Goal: Task Accomplishment & Management: Manage account settings

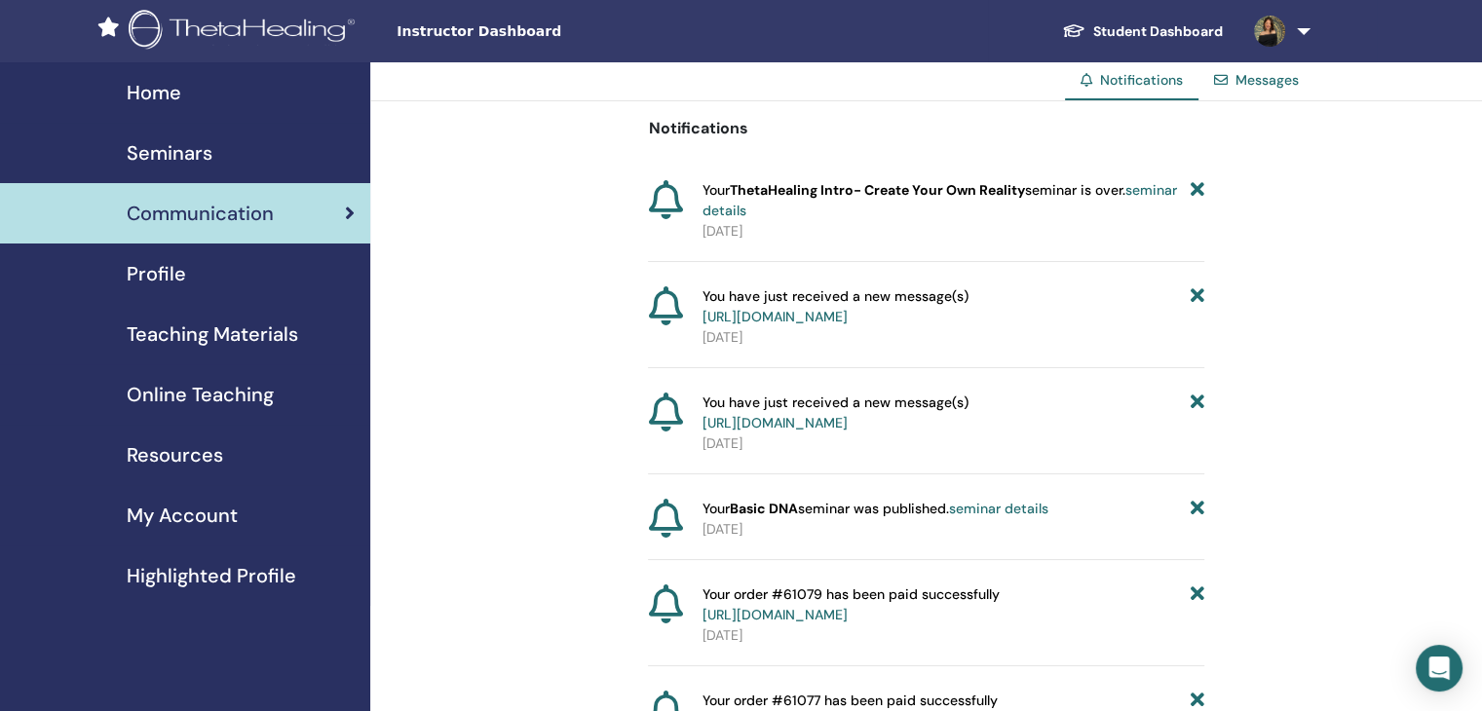
click at [233, 397] on span "Online Teaching" at bounding box center [200, 394] width 147 height 29
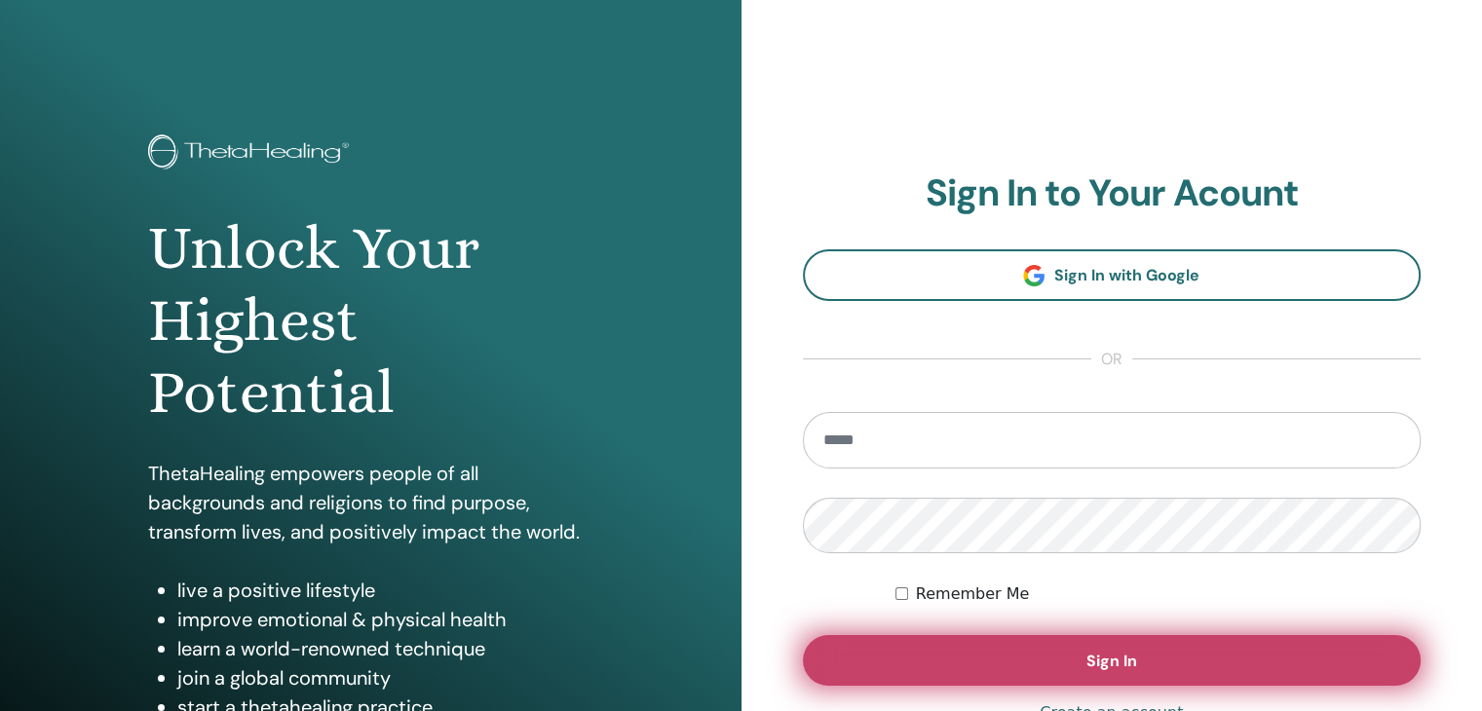
type input "**********"
click at [1092, 666] on span "Sign In" at bounding box center [1111, 661] width 51 height 20
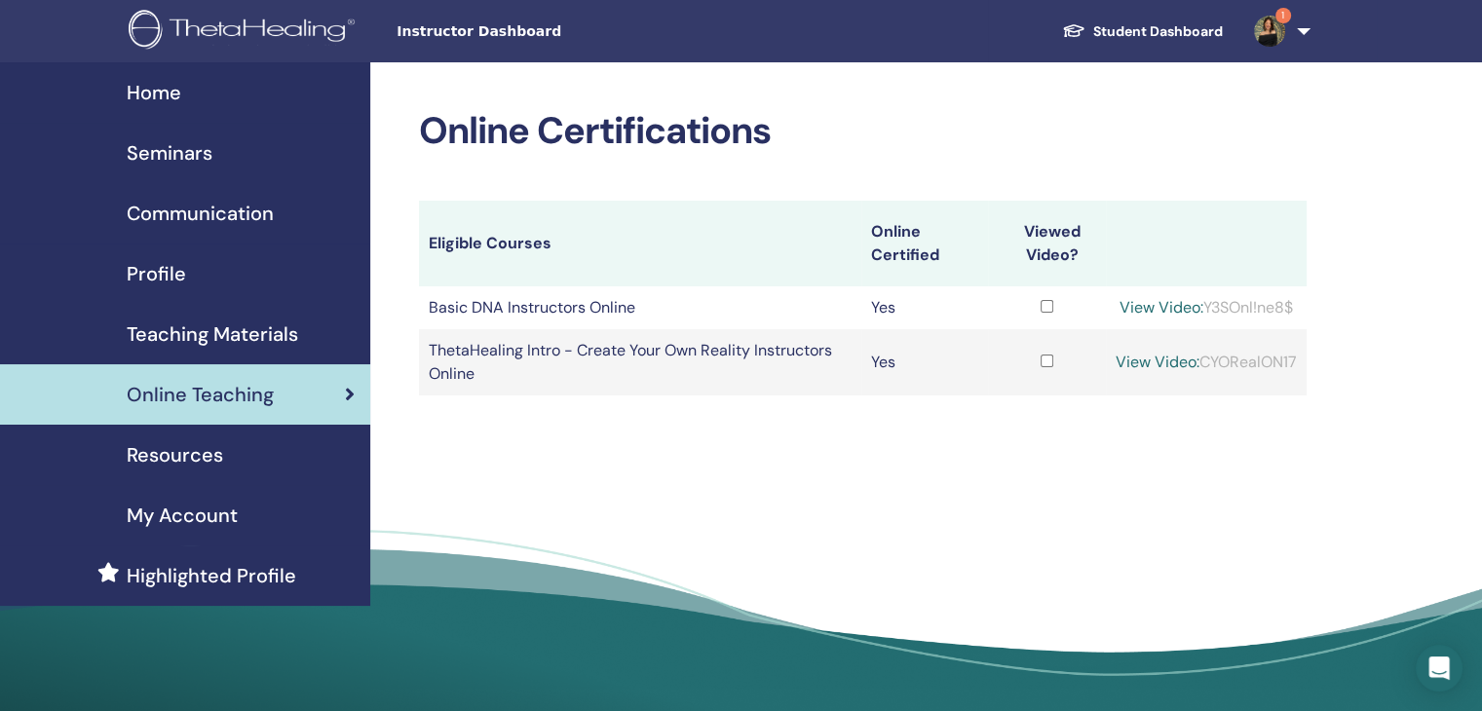
click at [1272, 40] on img at bounding box center [1269, 31] width 31 height 31
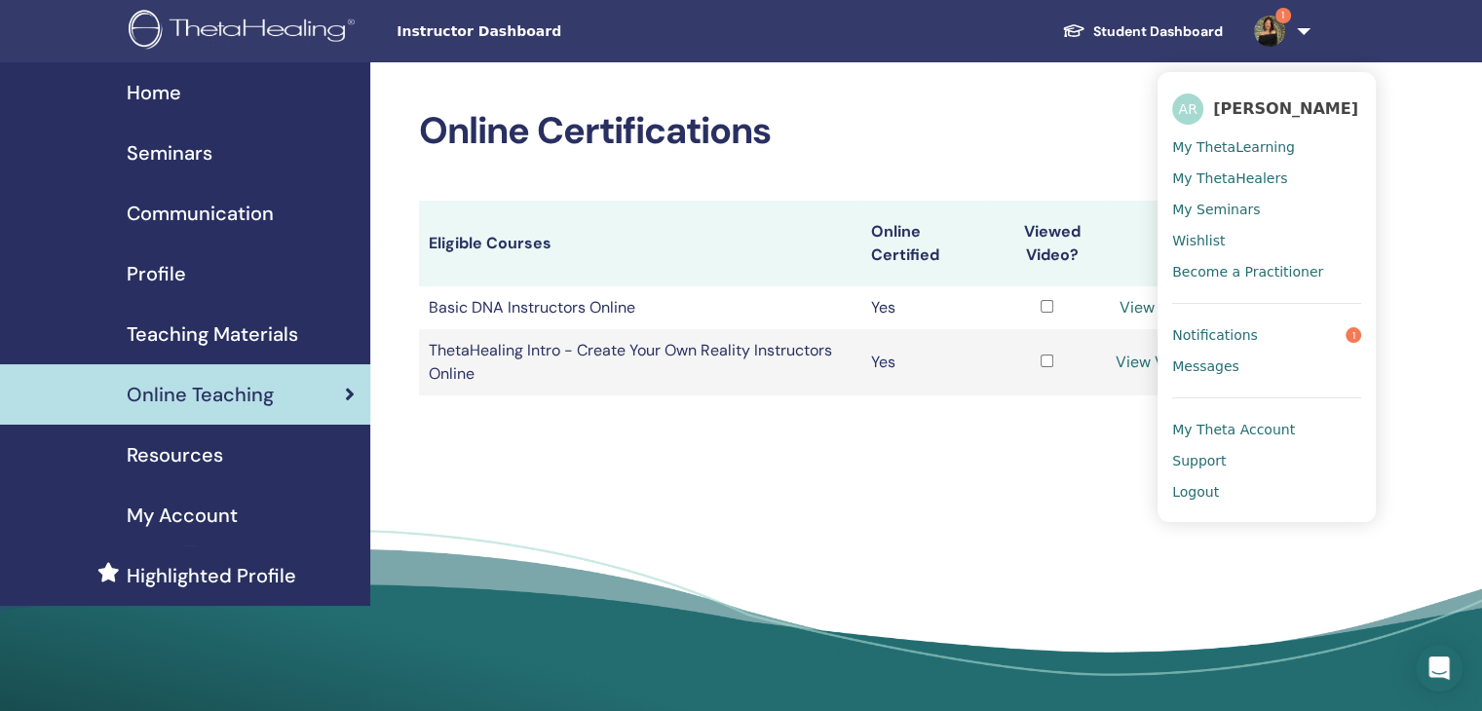
click at [1256, 332] on link "Notifications 1" at bounding box center [1266, 335] width 189 height 31
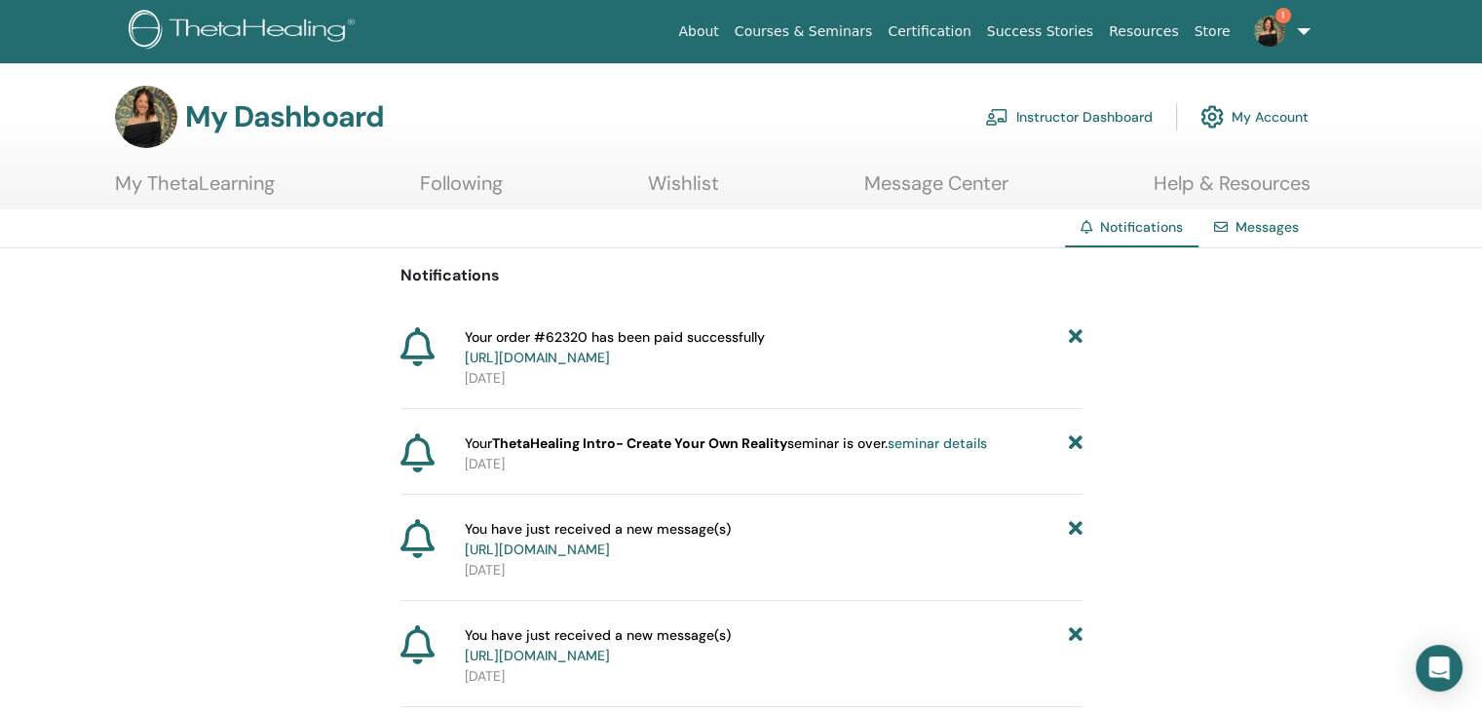
click at [610, 359] on link "https://member.thetahealing.com/member/account/subscriptions/purchases" at bounding box center [537, 358] width 145 height 18
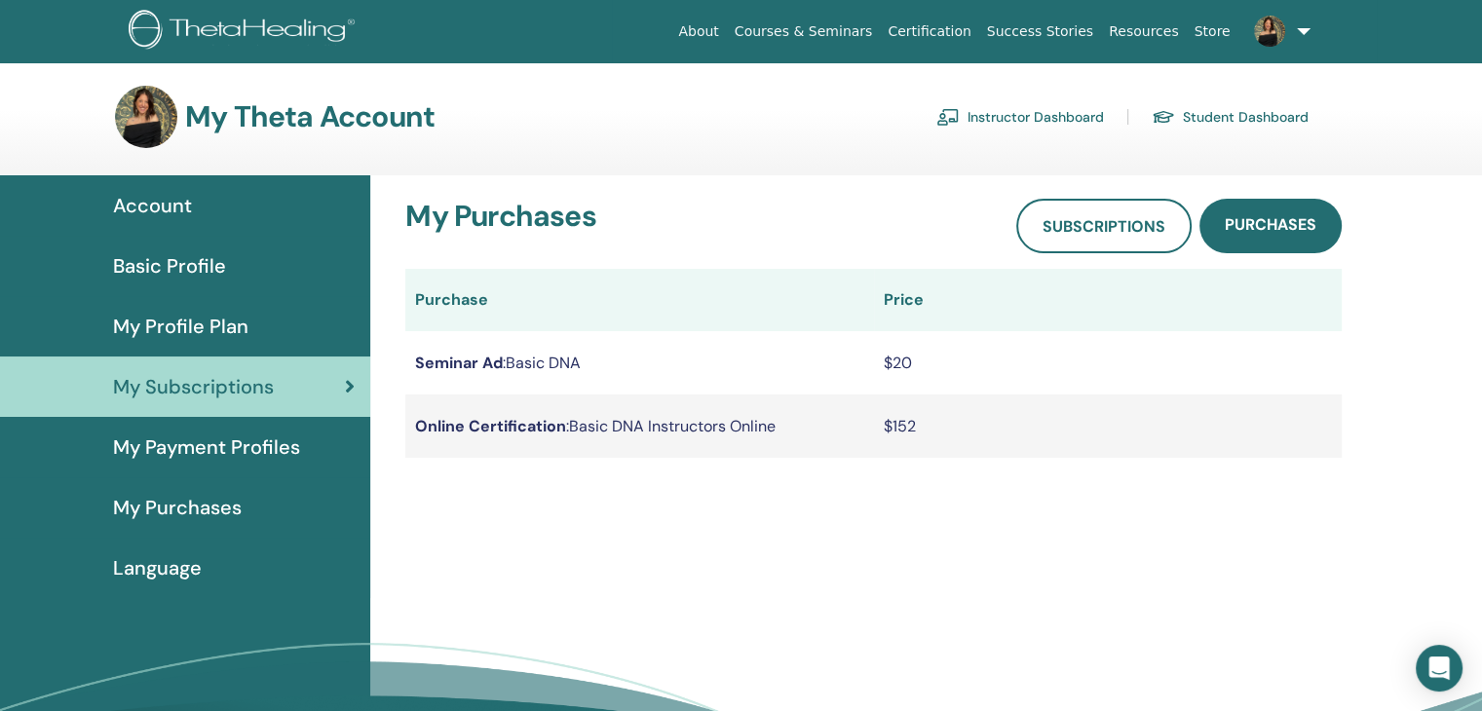
click at [982, 108] on link "Instructor Dashboard" at bounding box center [1020, 116] width 168 height 31
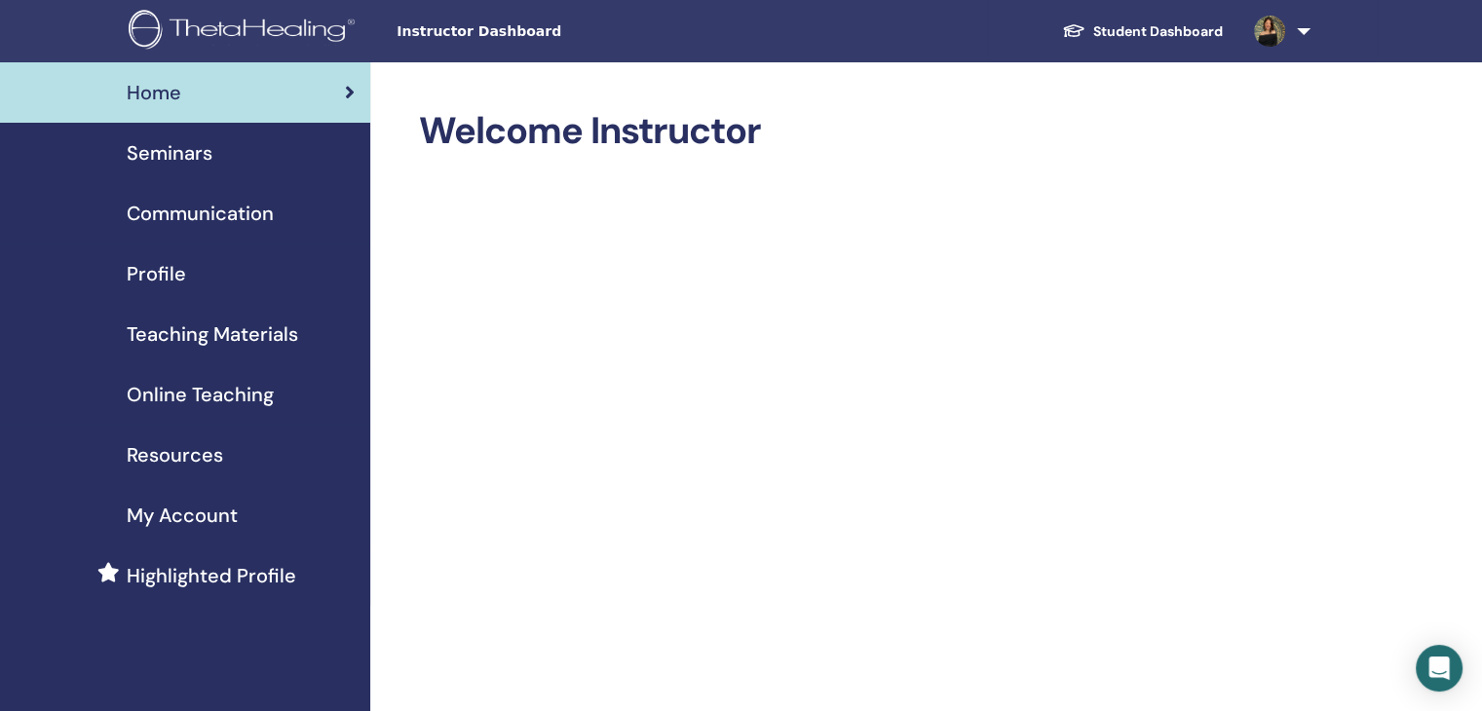
click at [177, 157] on span "Seminars" at bounding box center [170, 152] width 86 height 29
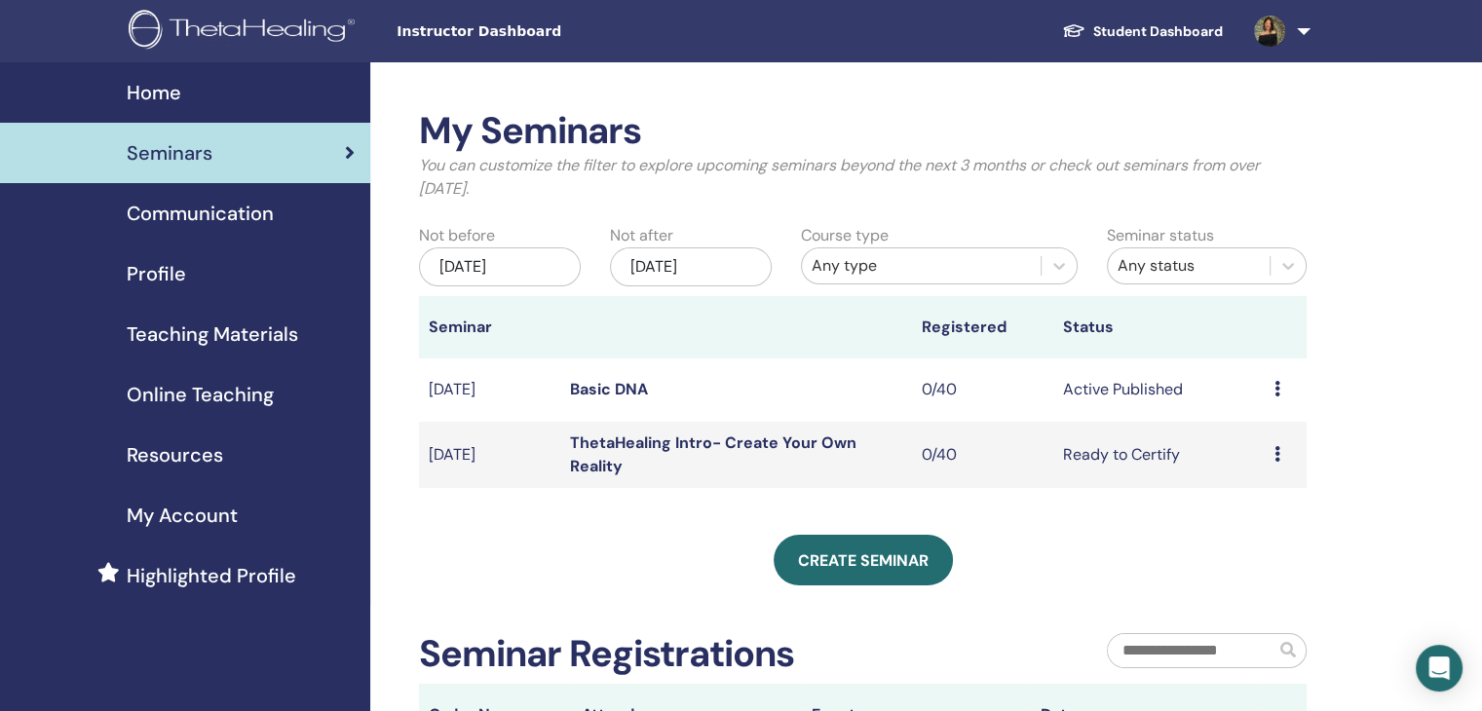
click at [1280, 401] on td "Preview Edit Attendees Cancel" at bounding box center [1286, 390] width 42 height 63
click at [1278, 400] on div "Preview Edit Attendees Cancel" at bounding box center [1286, 389] width 22 height 23
click at [1250, 450] on link "Edit" at bounding box center [1242, 445] width 28 height 20
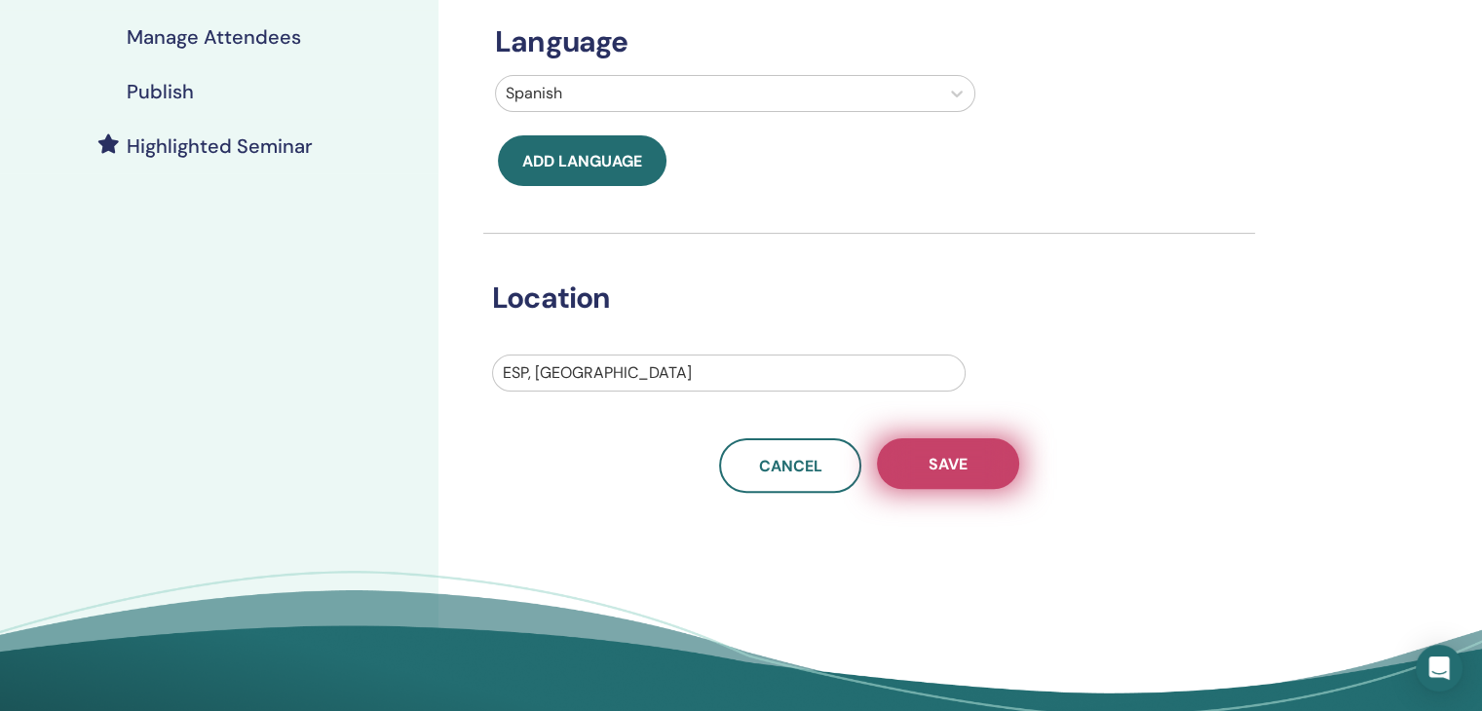
scroll to position [443, 0]
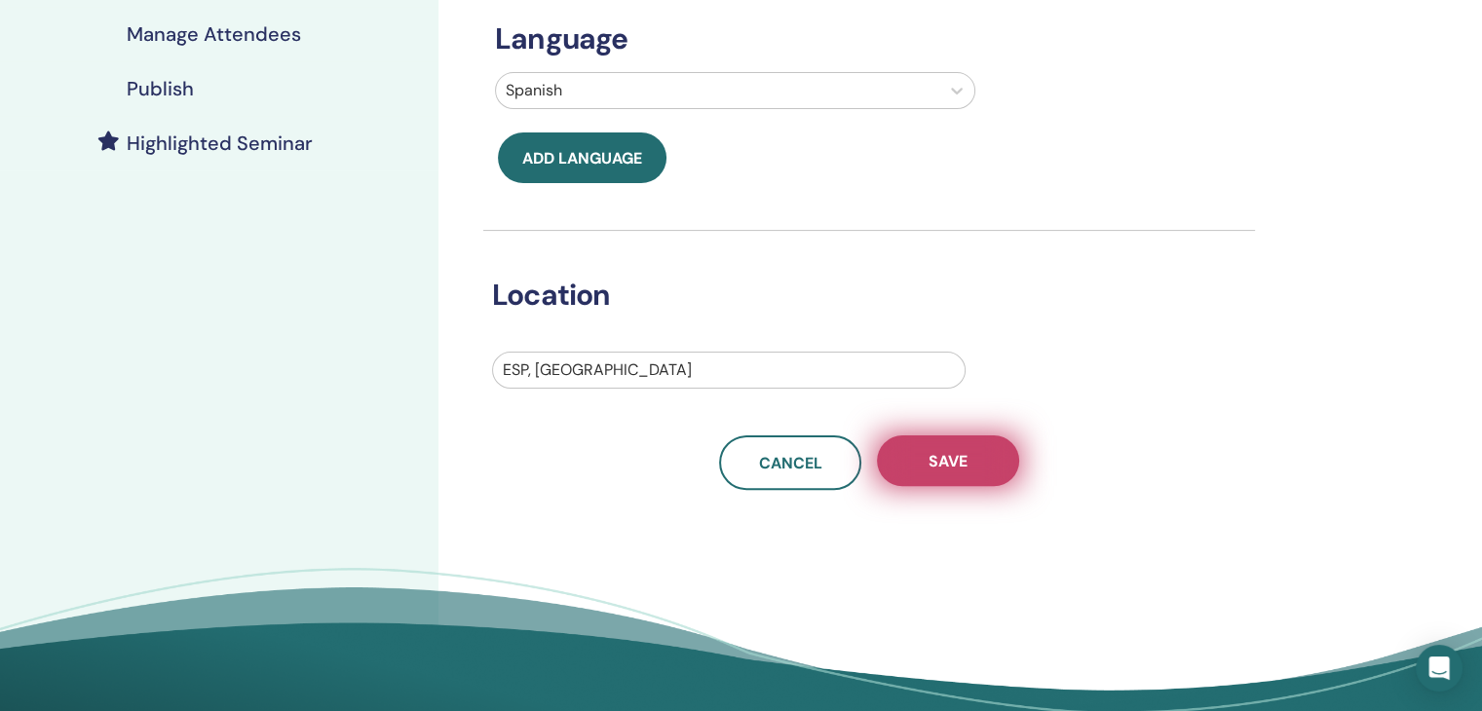
click at [971, 468] on button "Save" at bounding box center [948, 461] width 142 height 51
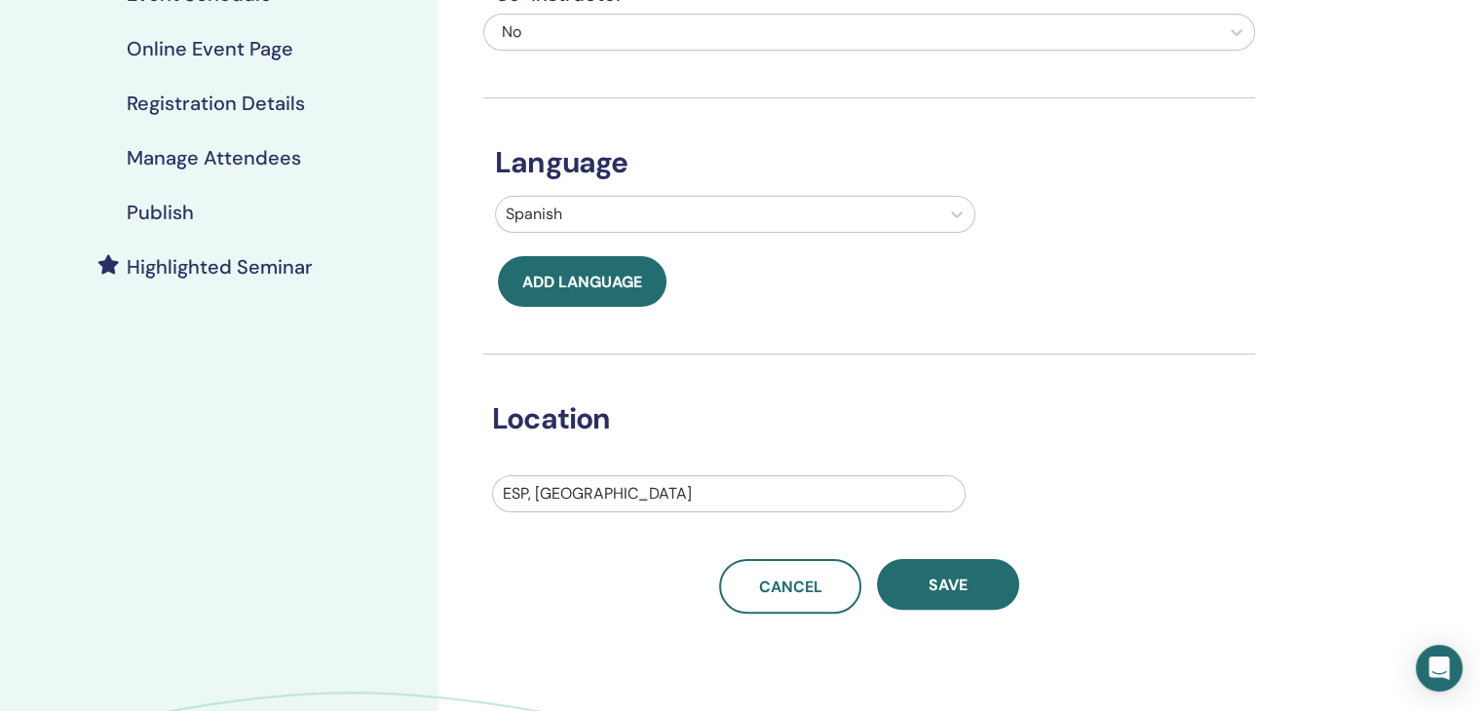
scroll to position [325, 0]
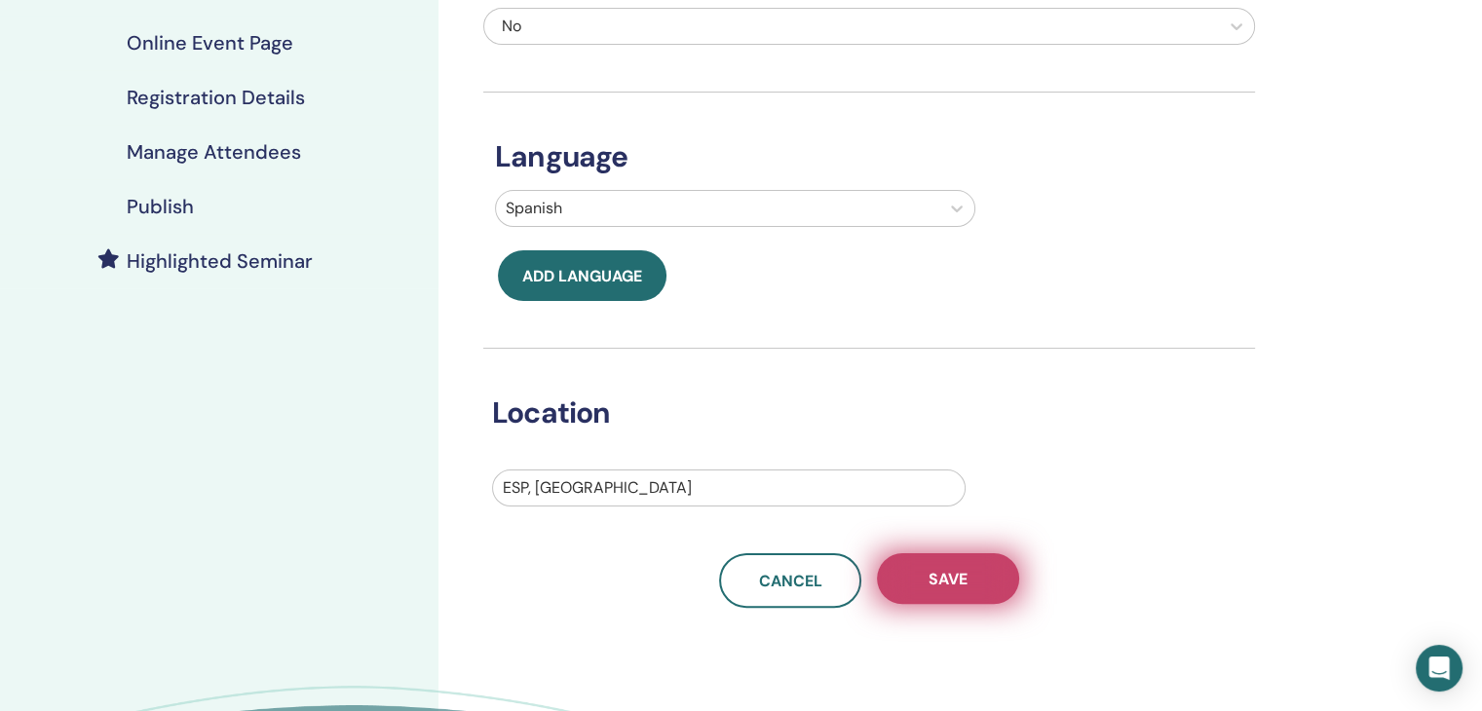
drag, startPoint x: 947, startPoint y: 543, endPoint x: 948, endPoint y: 574, distance: 31.2
click at [948, 574] on div "Basic Info Name your seminar and provide some details that will help attendees …" at bounding box center [869, 172] width 772 height 871
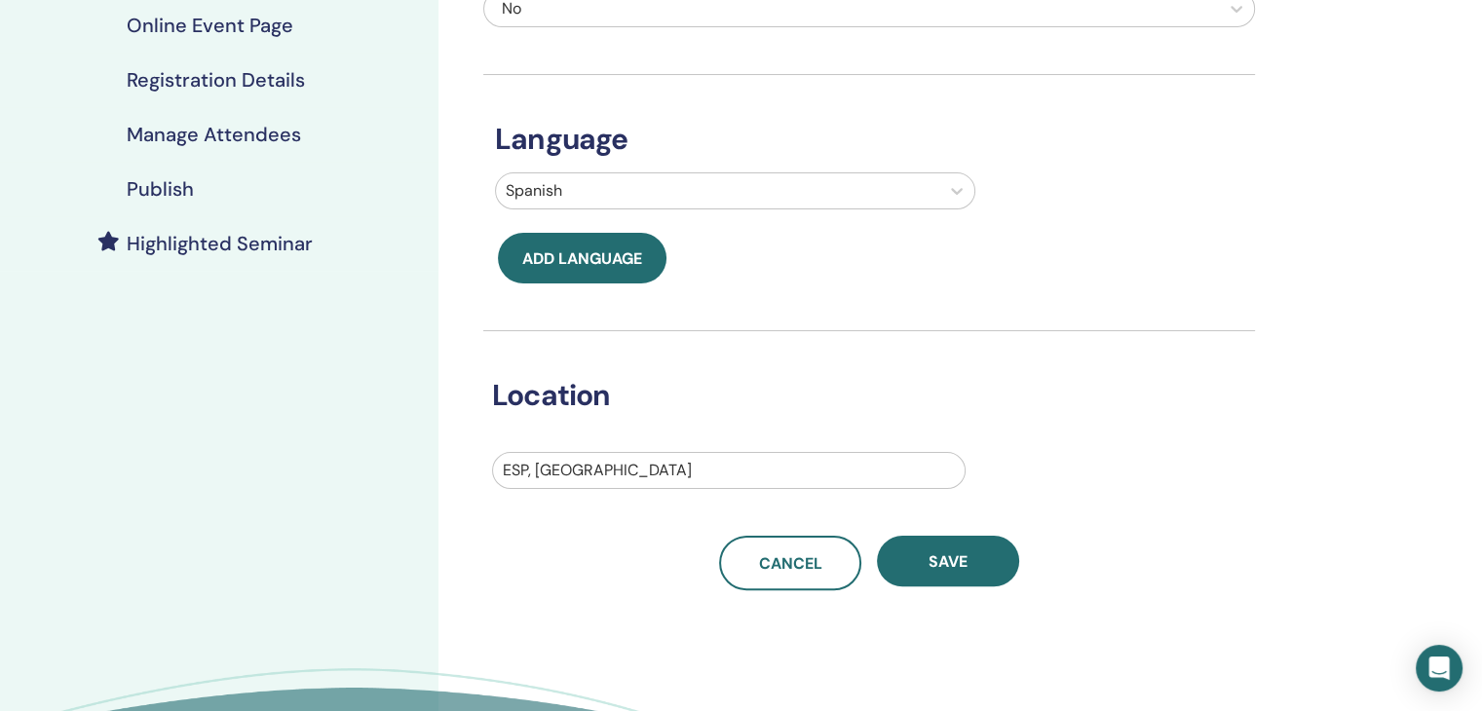
scroll to position [347, 0]
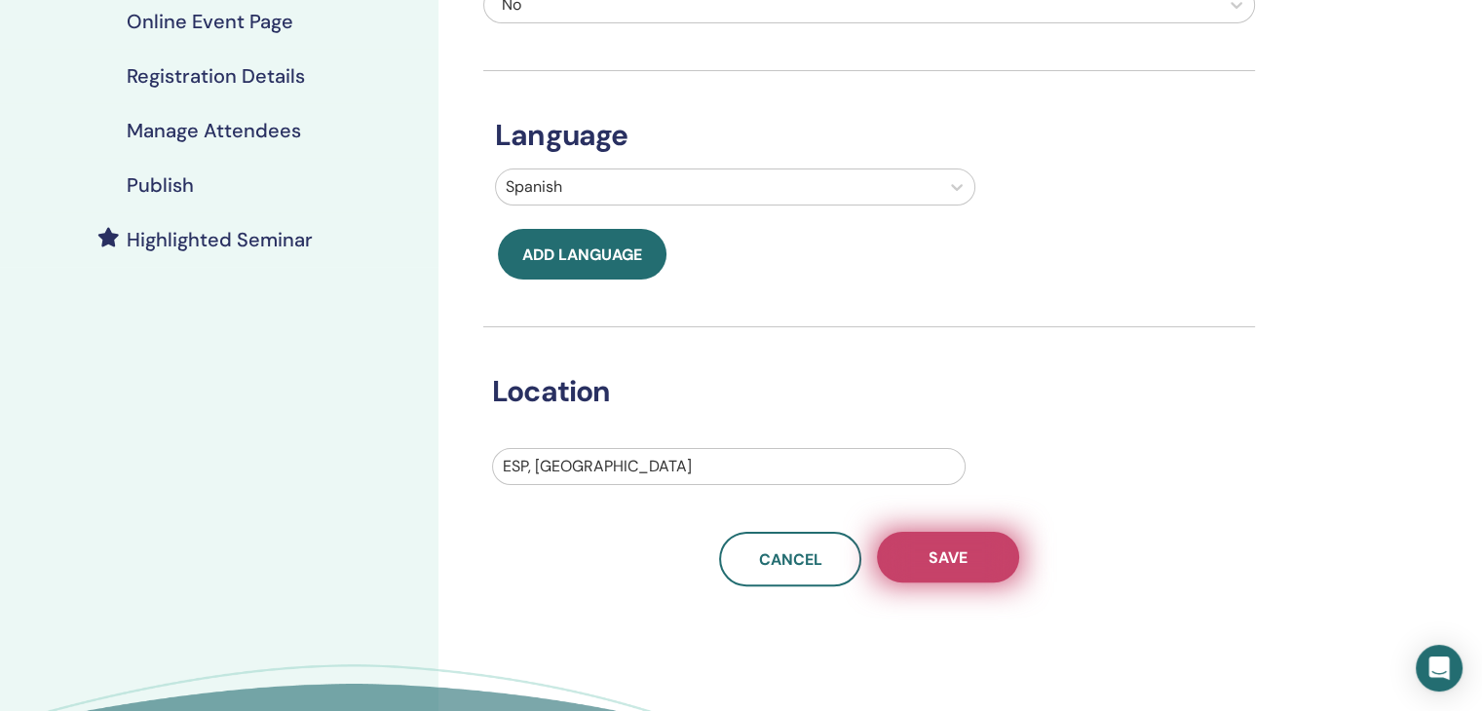
click at [954, 562] on span "Save" at bounding box center [948, 558] width 39 height 20
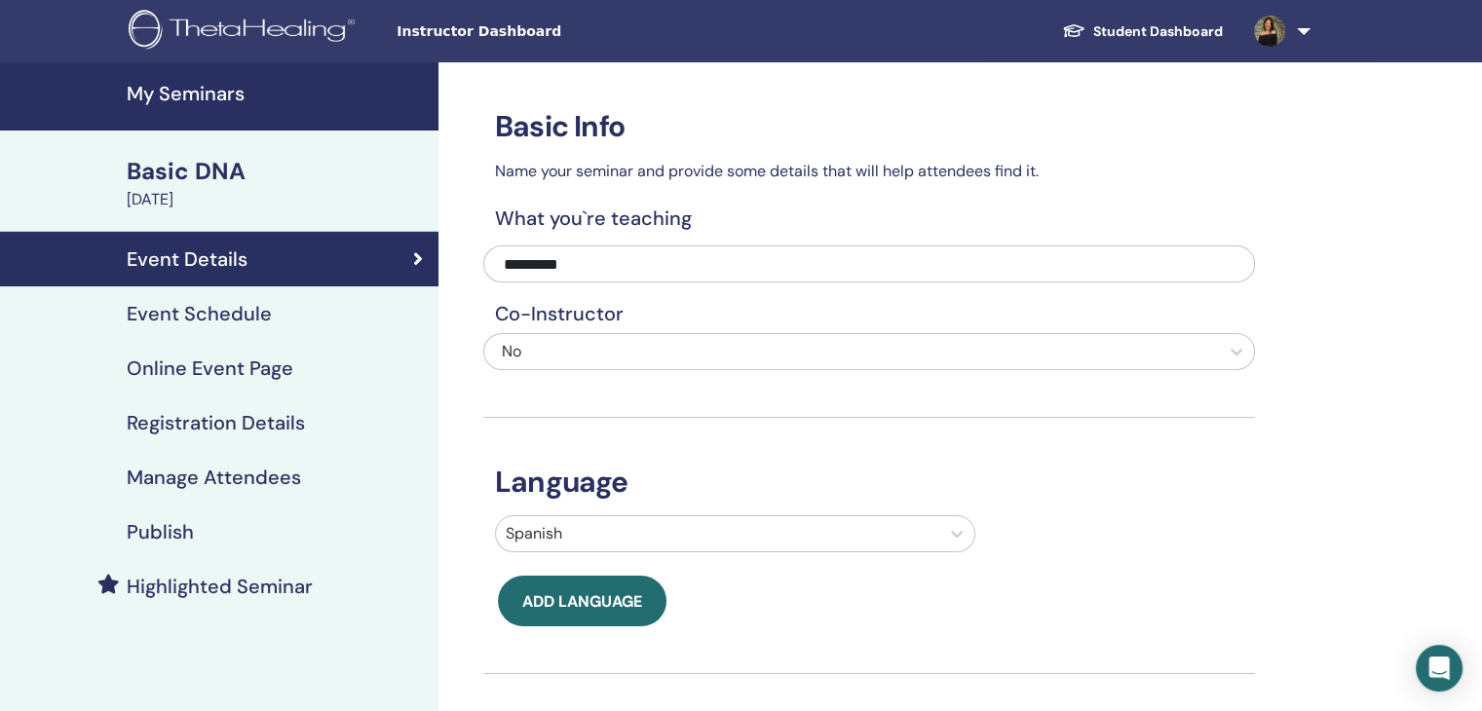
click at [202, 171] on div "Basic DNA" at bounding box center [277, 171] width 300 height 33
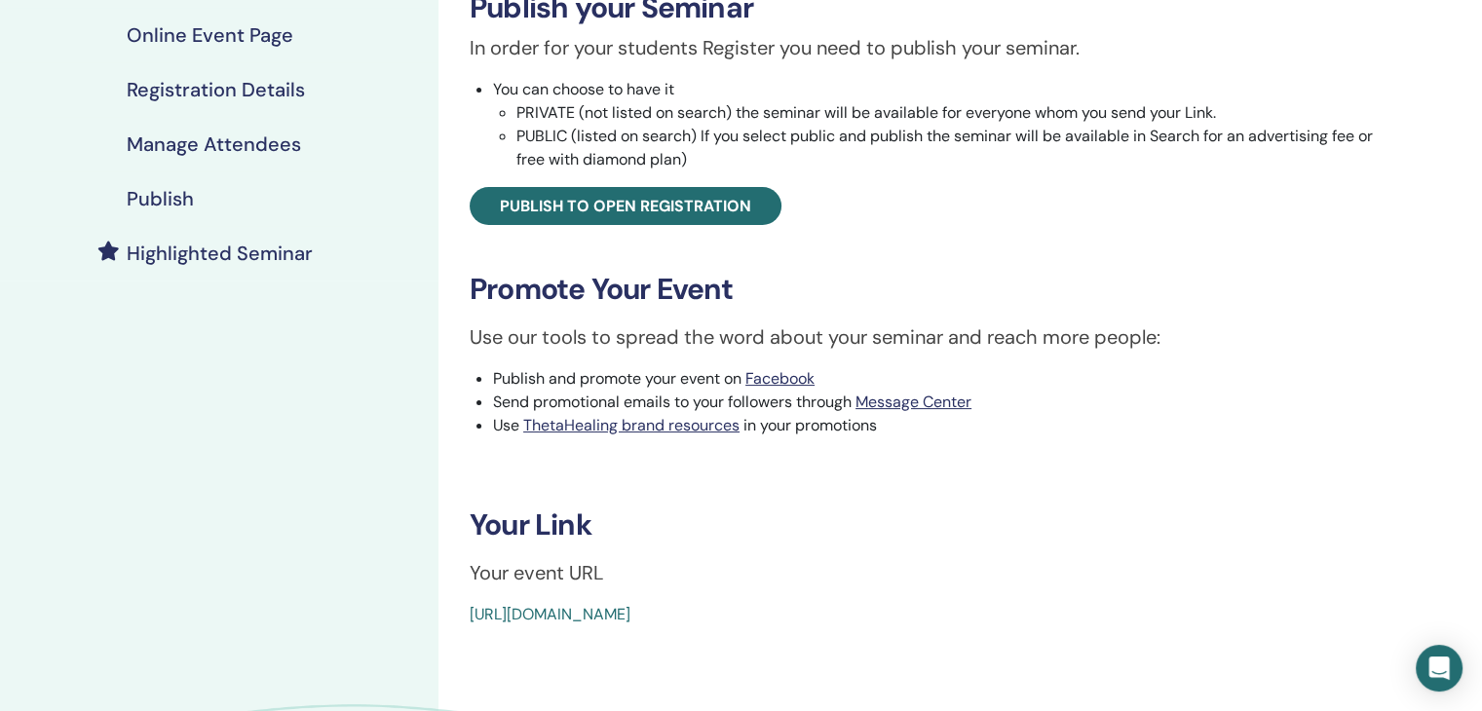
scroll to position [146, 0]
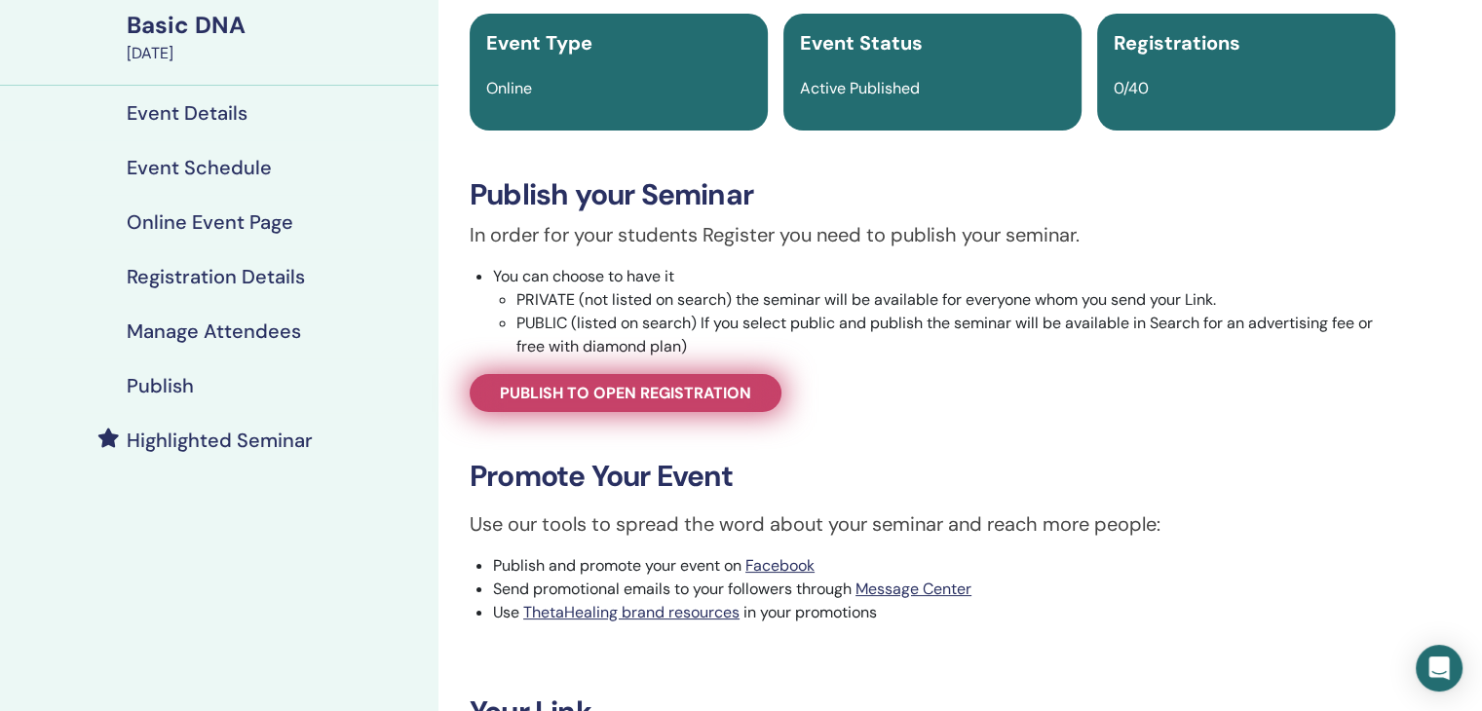
click at [666, 374] on link "Publish to open registration" at bounding box center [626, 393] width 312 height 38
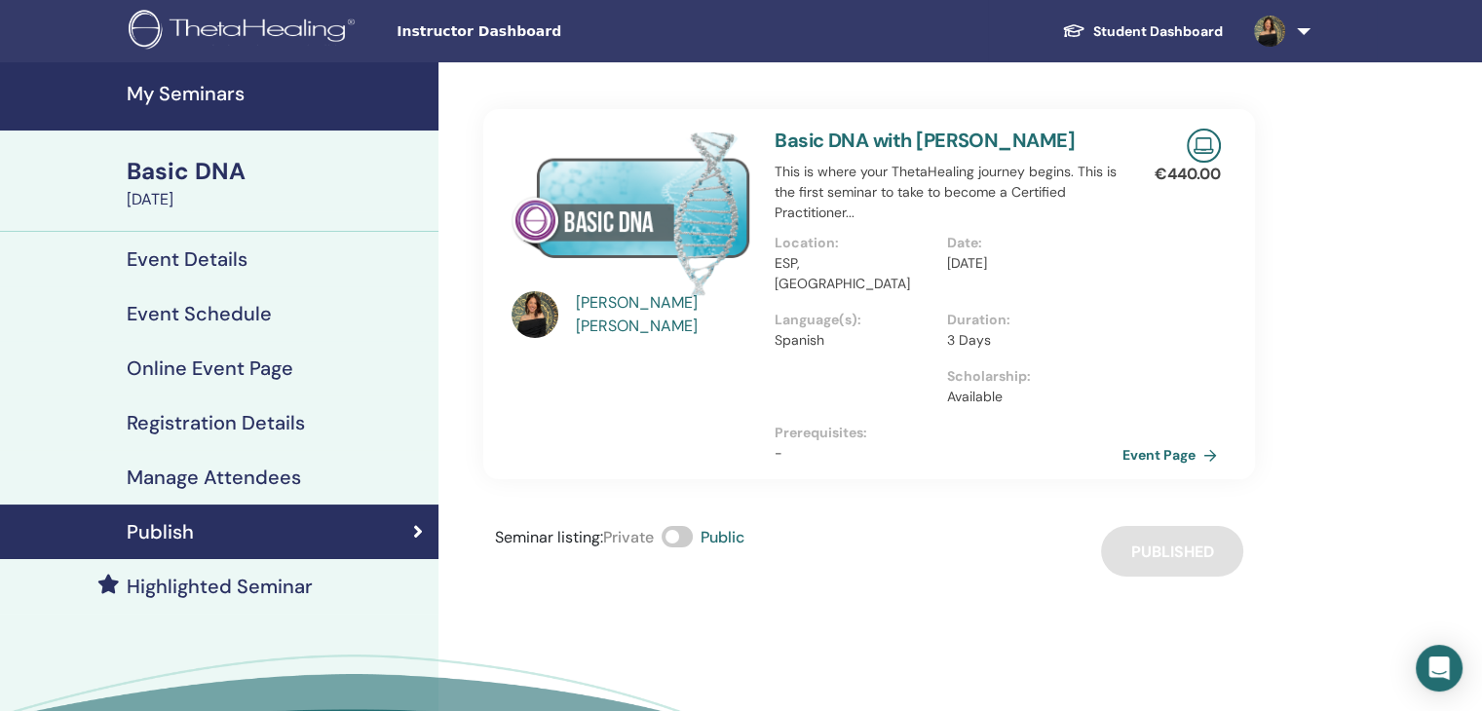
click at [1161, 445] on link "Event Page" at bounding box center [1174, 454] width 102 height 29
click at [195, 248] on h4 "Event Details" at bounding box center [187, 259] width 121 height 23
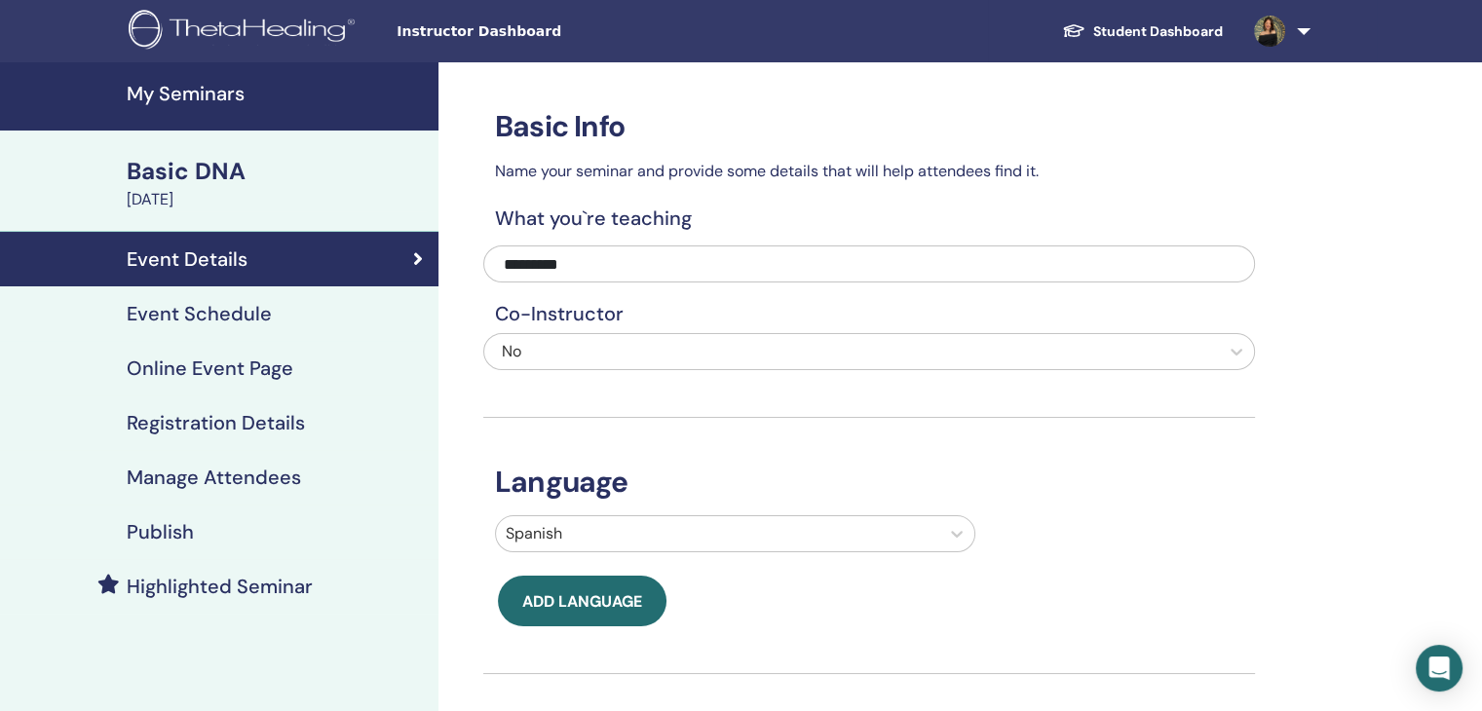
click at [210, 305] on h4 "Event Schedule" at bounding box center [199, 313] width 145 height 23
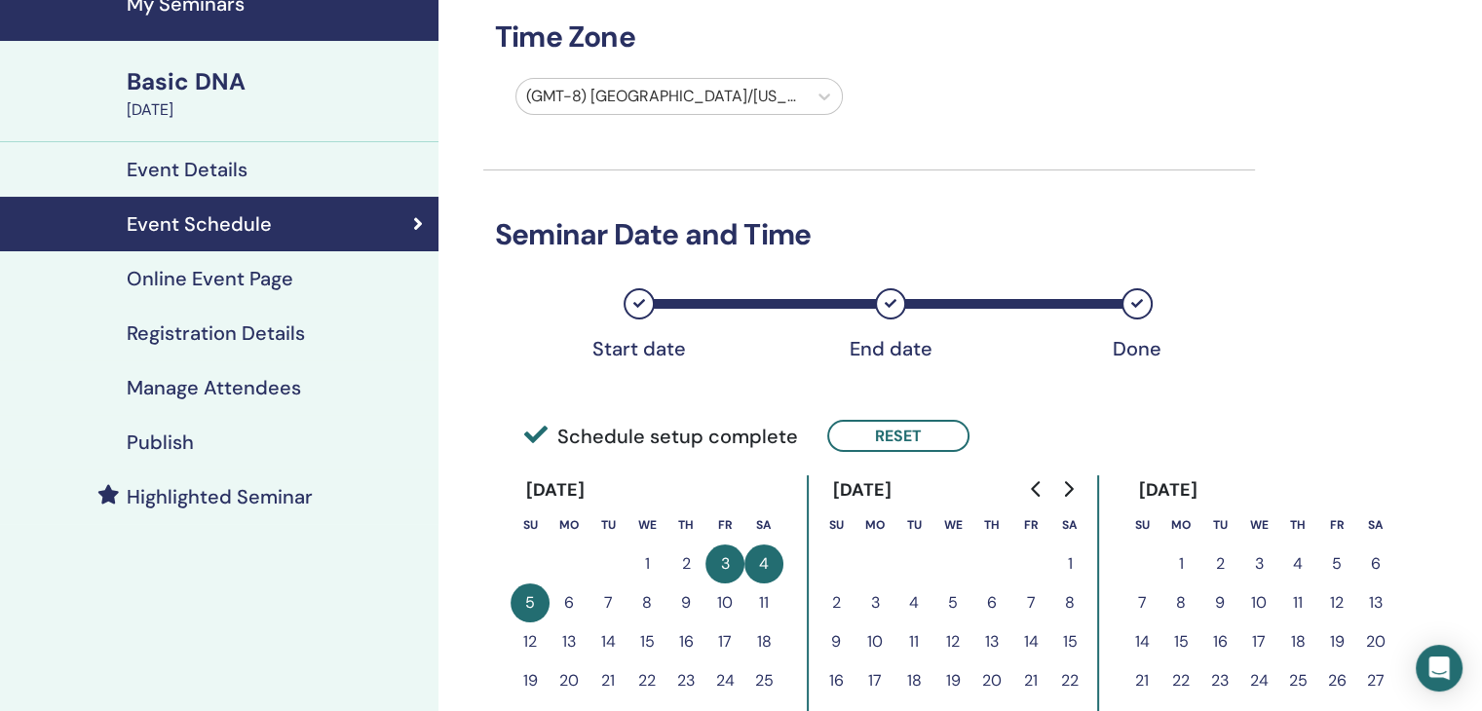
scroll to position [95, 0]
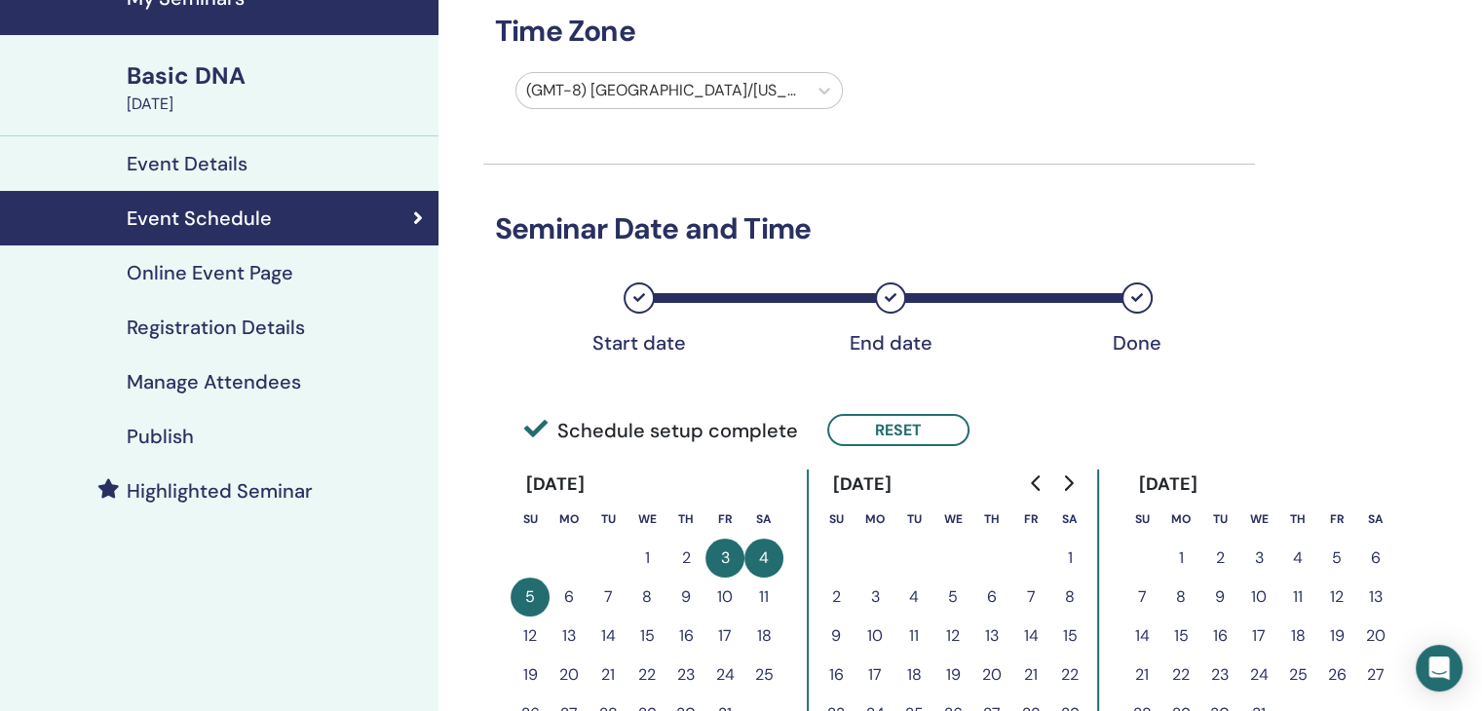
click at [689, 552] on button "2" at bounding box center [685, 558] width 39 height 39
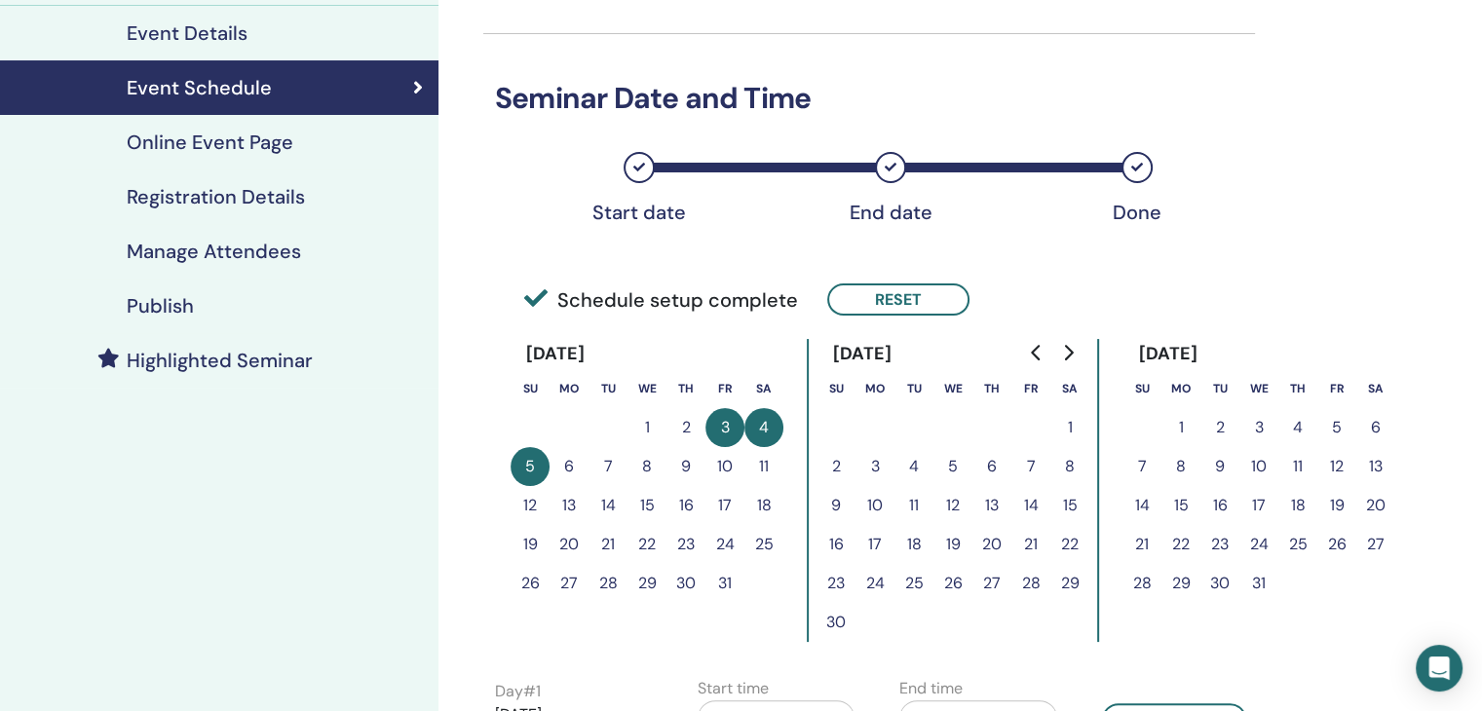
scroll to position [189, 0]
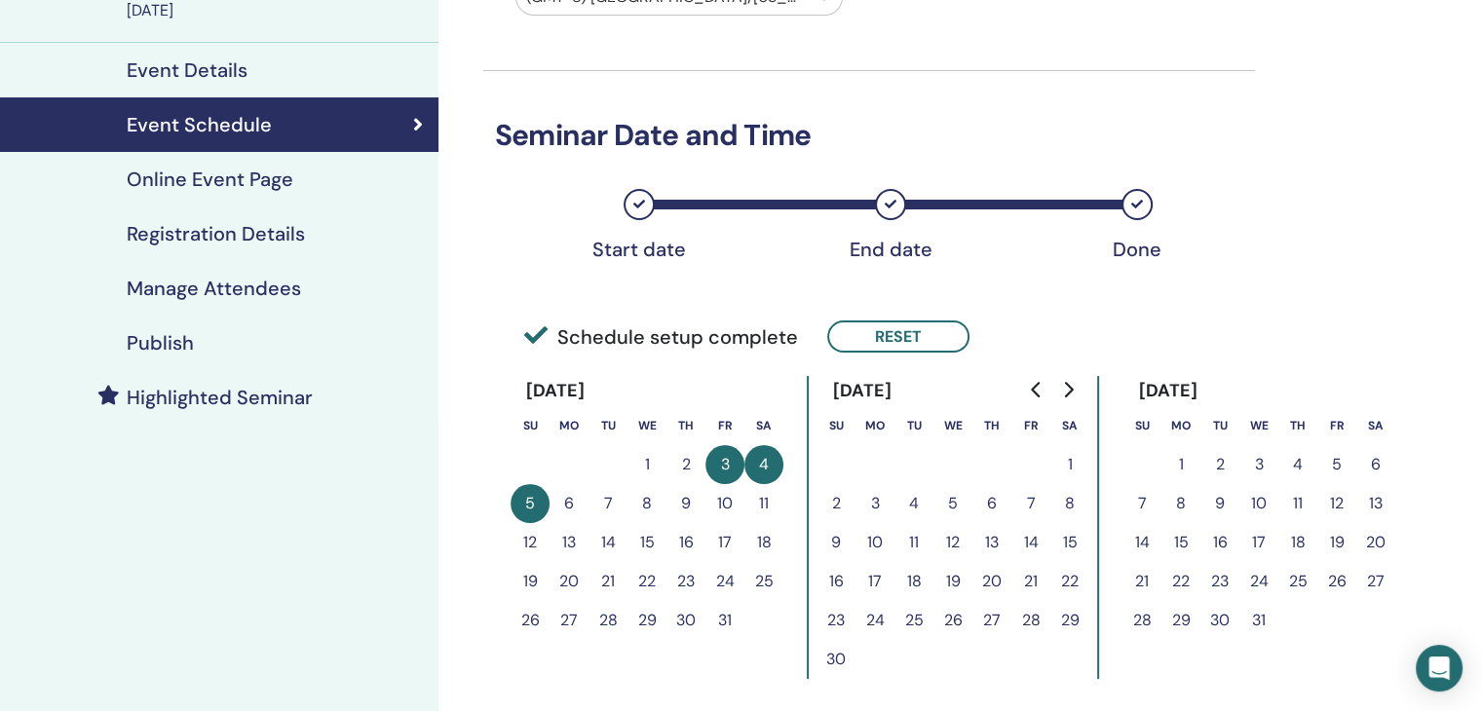
click at [246, 171] on h4 "Online Event Page" at bounding box center [210, 179] width 167 height 23
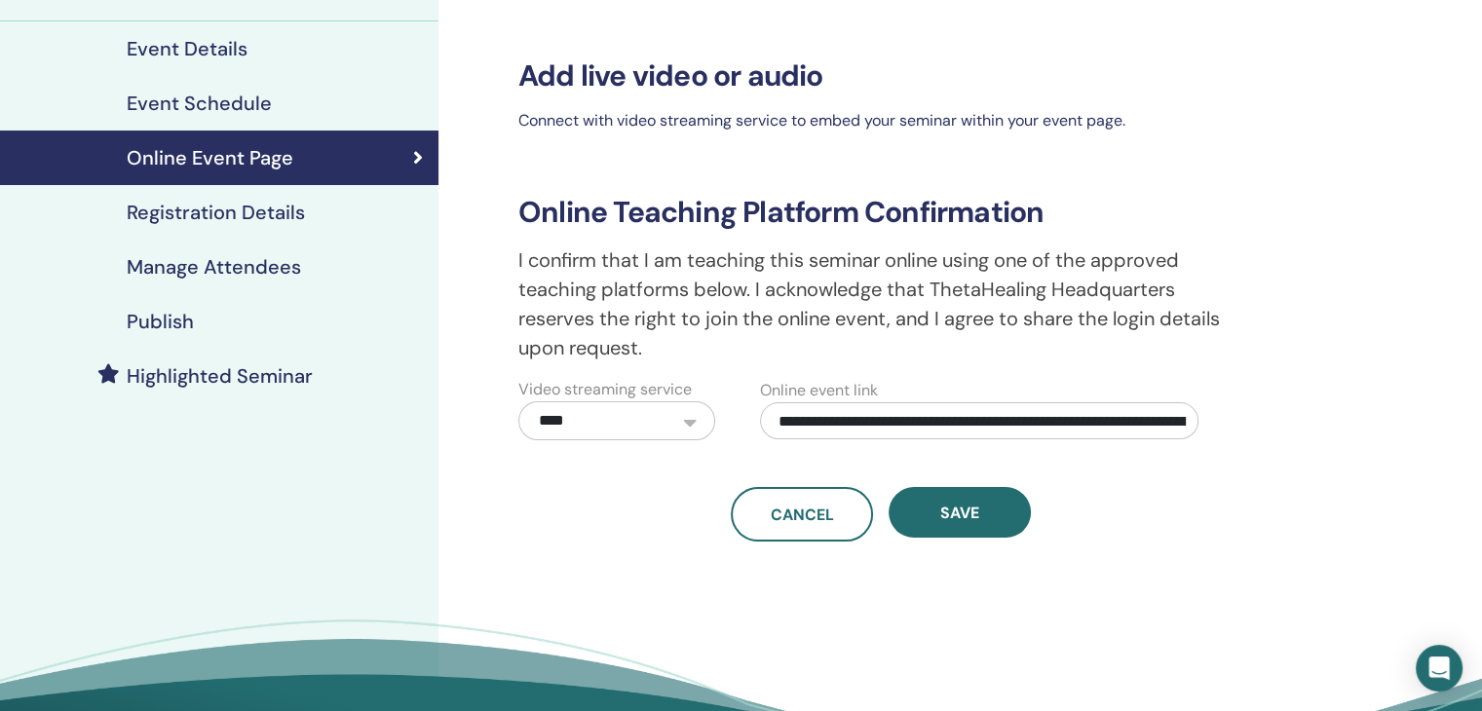
scroll to position [210, 0]
click at [193, 219] on h4 "Registration Details" at bounding box center [216, 212] width 178 height 23
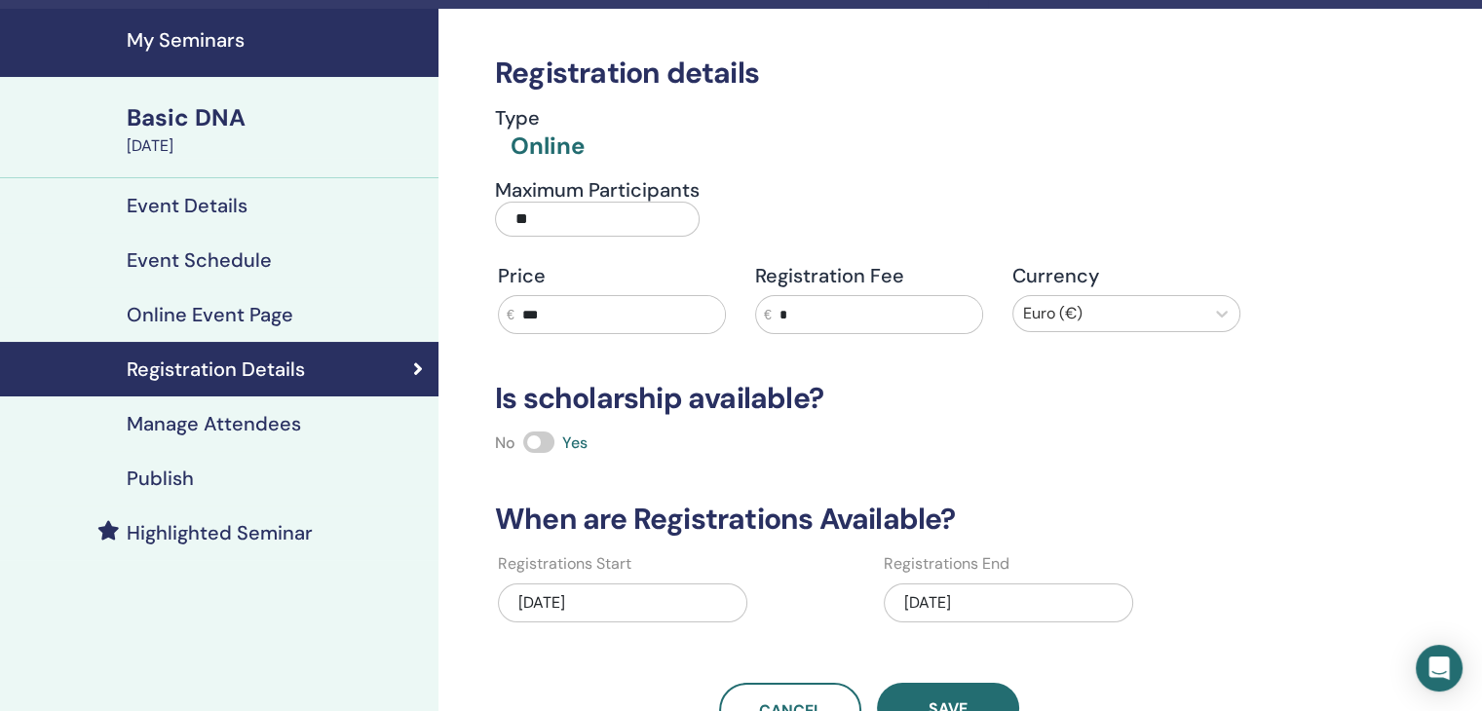
scroll to position [115, 0]
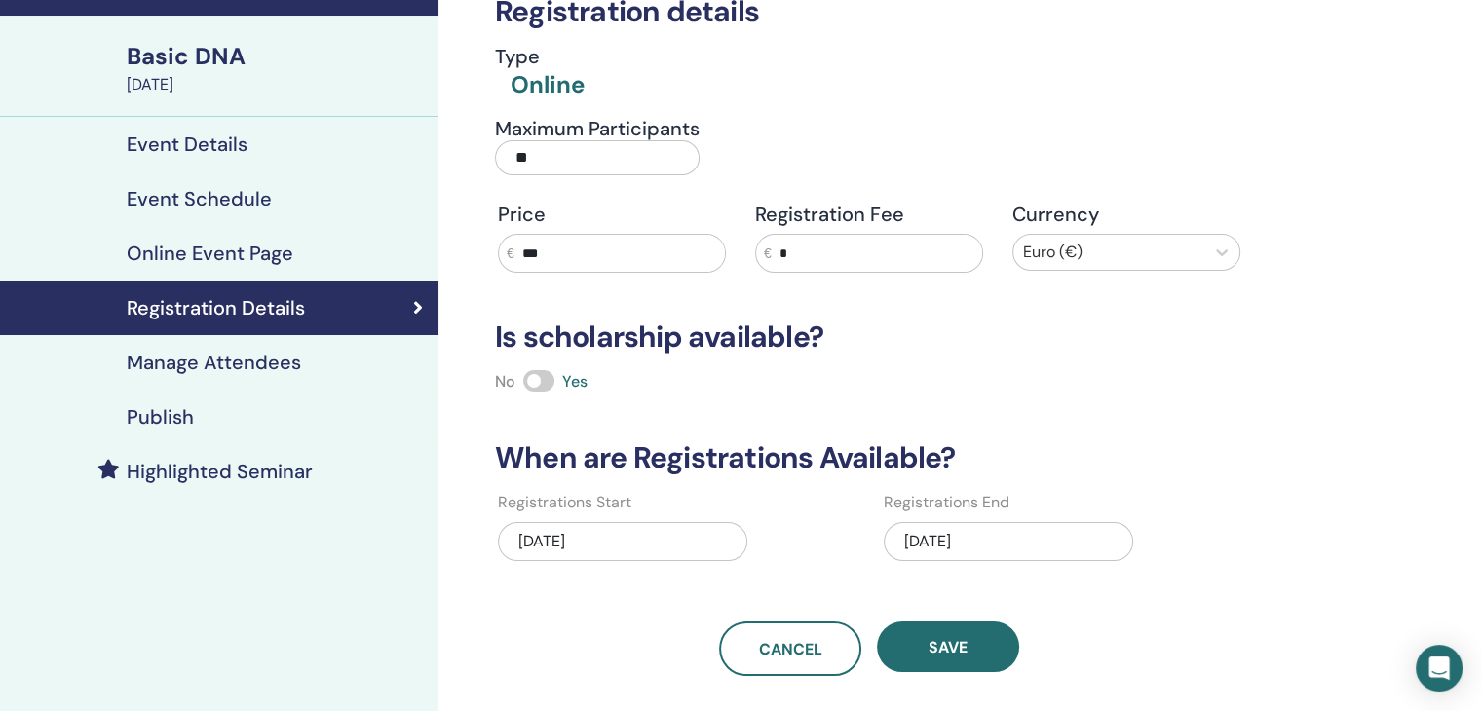
click at [226, 362] on h4 "Manage Attendees" at bounding box center [214, 362] width 174 height 23
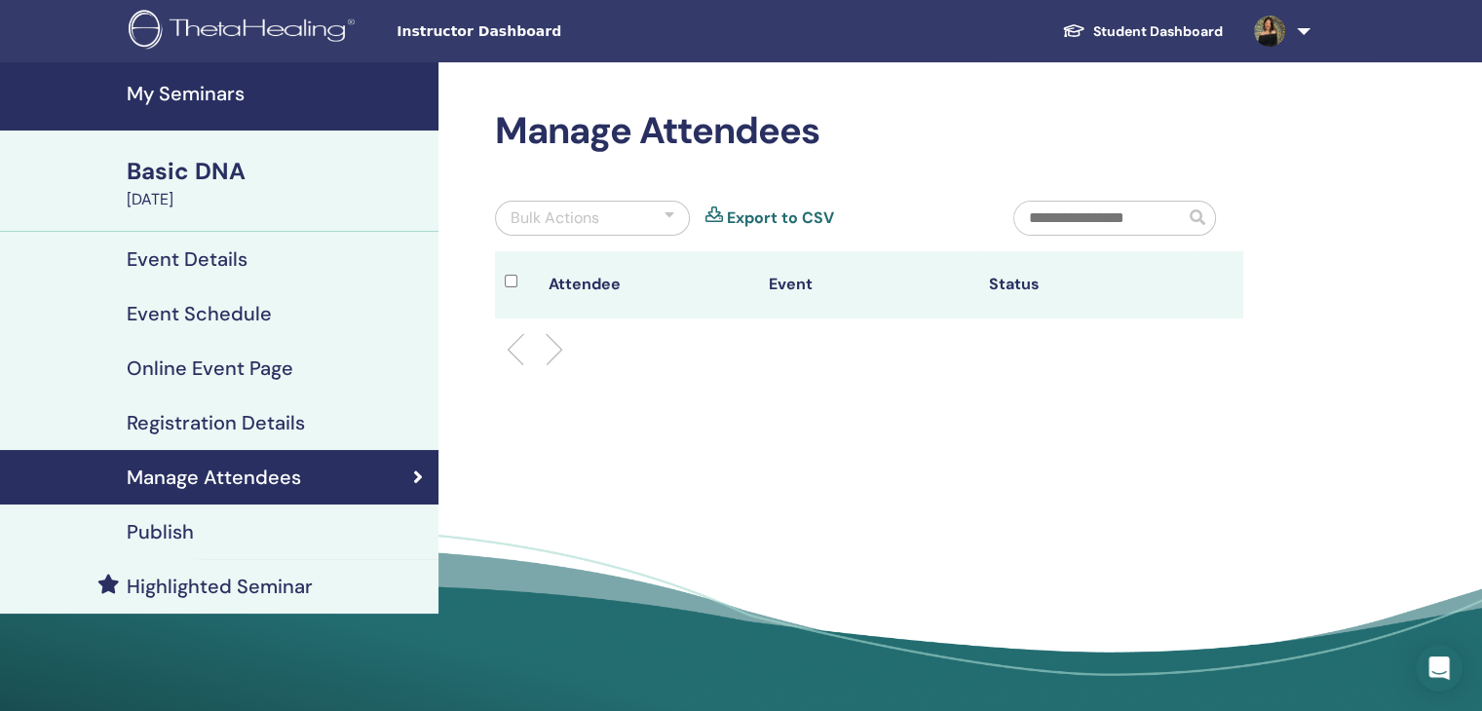
click at [248, 411] on h4 "Registration Details" at bounding box center [216, 422] width 178 height 23
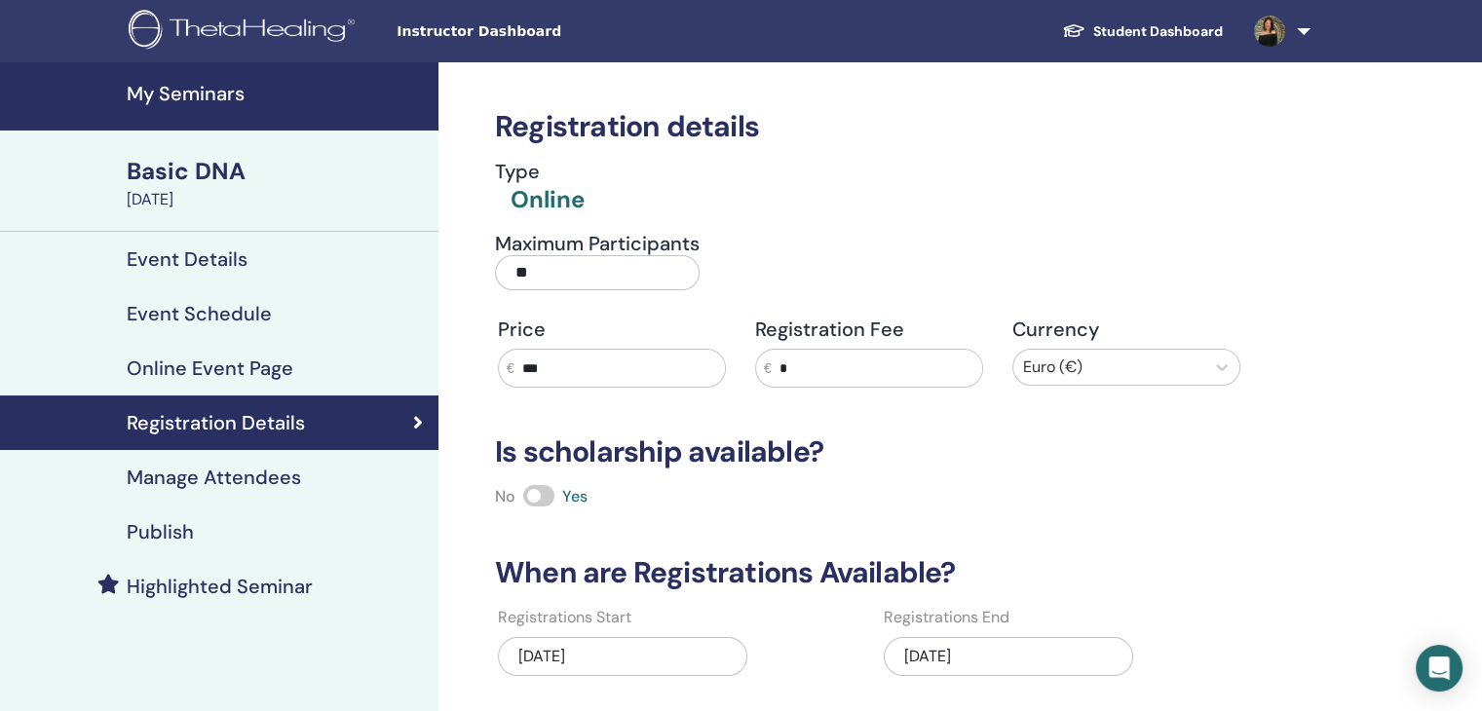
click at [538, 206] on div "Online" at bounding box center [548, 199] width 74 height 33
click at [267, 254] on div "Event Details" at bounding box center [219, 259] width 407 height 23
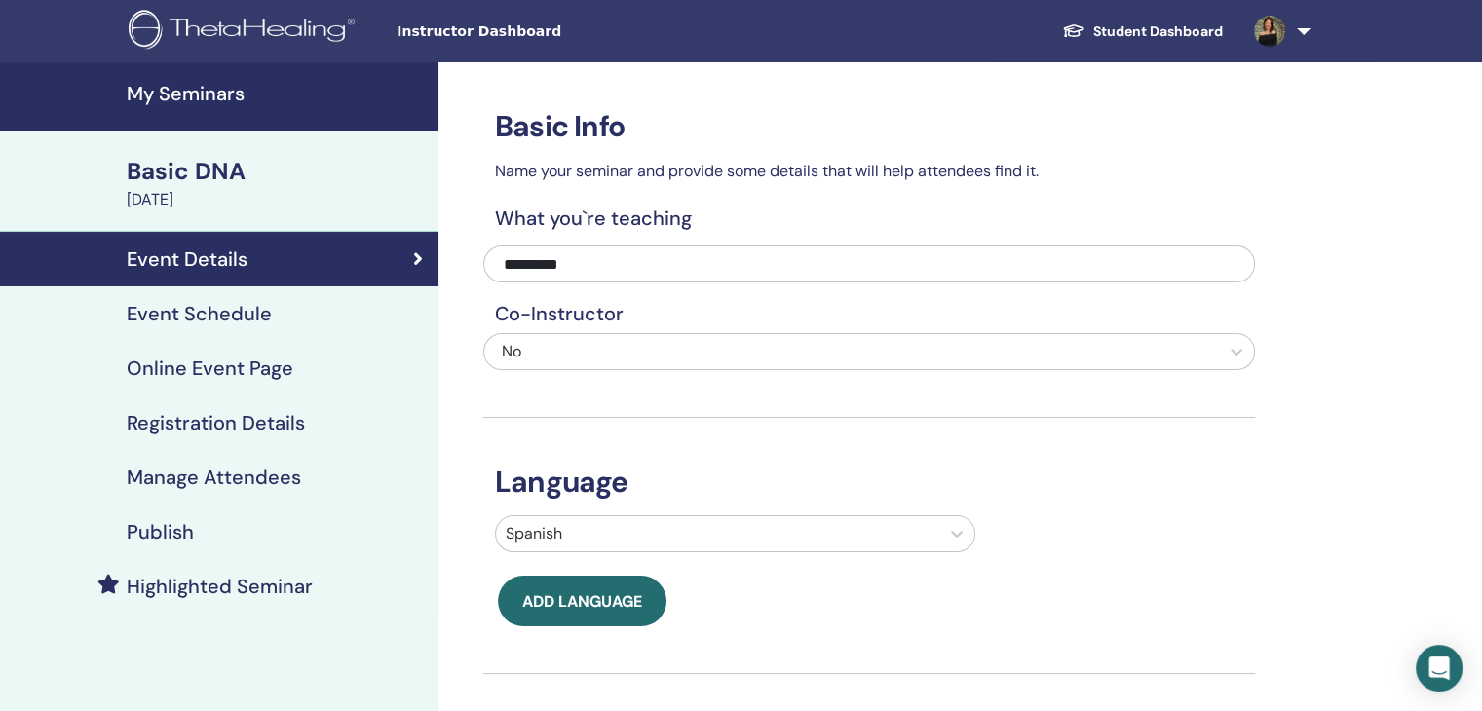
click at [257, 321] on h4 "Event Schedule" at bounding box center [199, 313] width 145 height 23
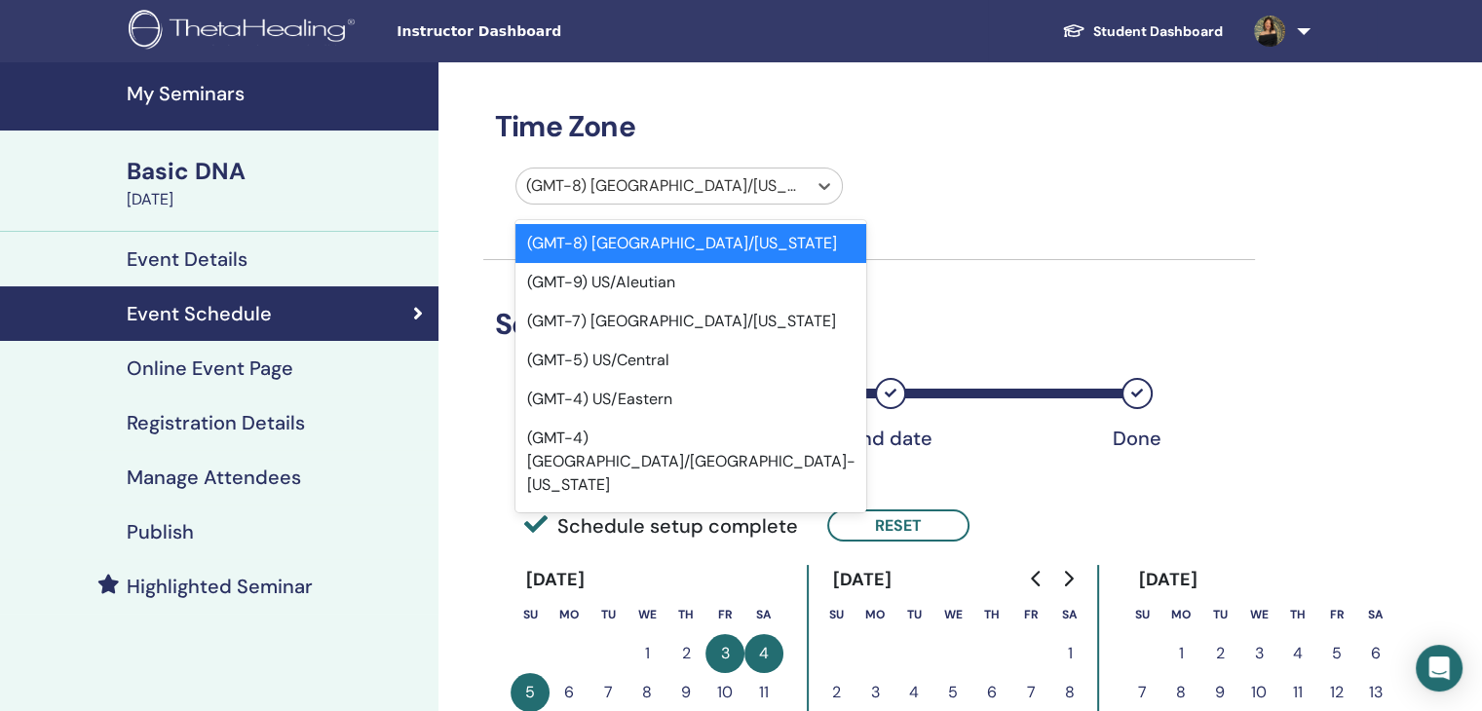
click at [592, 188] on div at bounding box center [661, 185] width 271 height 27
click at [608, 233] on div "(GMT-8) US/Alaska" at bounding box center [690, 243] width 351 height 39
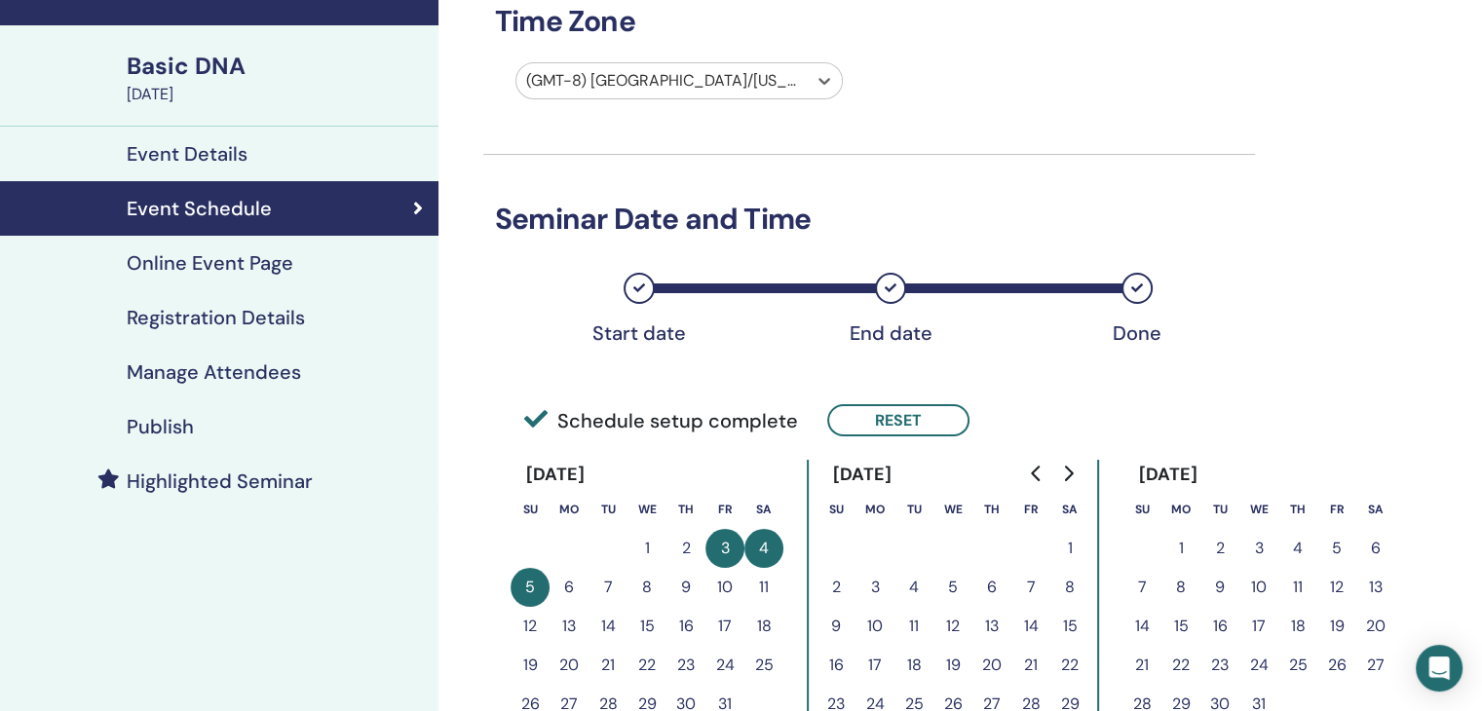
scroll to position [105, 0]
click at [229, 311] on h4 "Registration Details" at bounding box center [216, 317] width 178 height 23
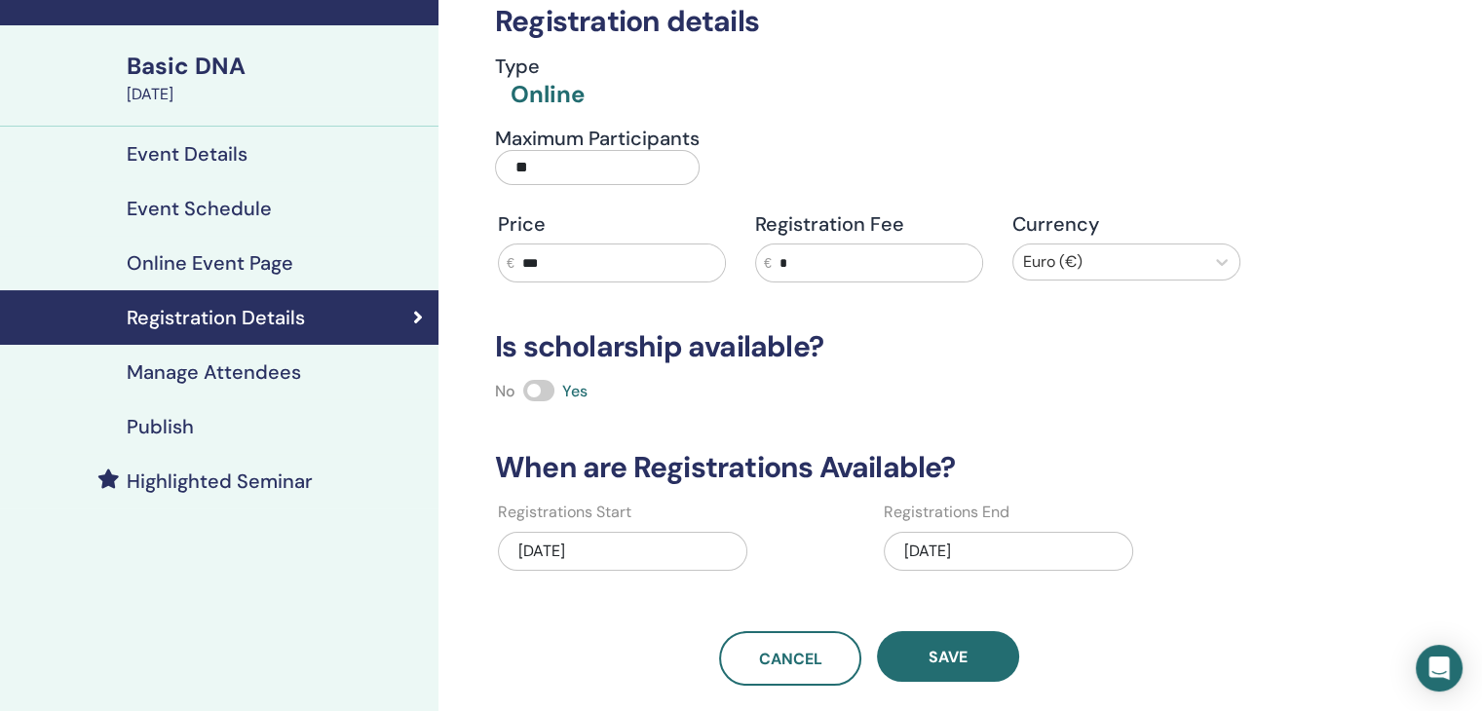
click at [570, 78] on div "Online" at bounding box center [548, 94] width 74 height 33
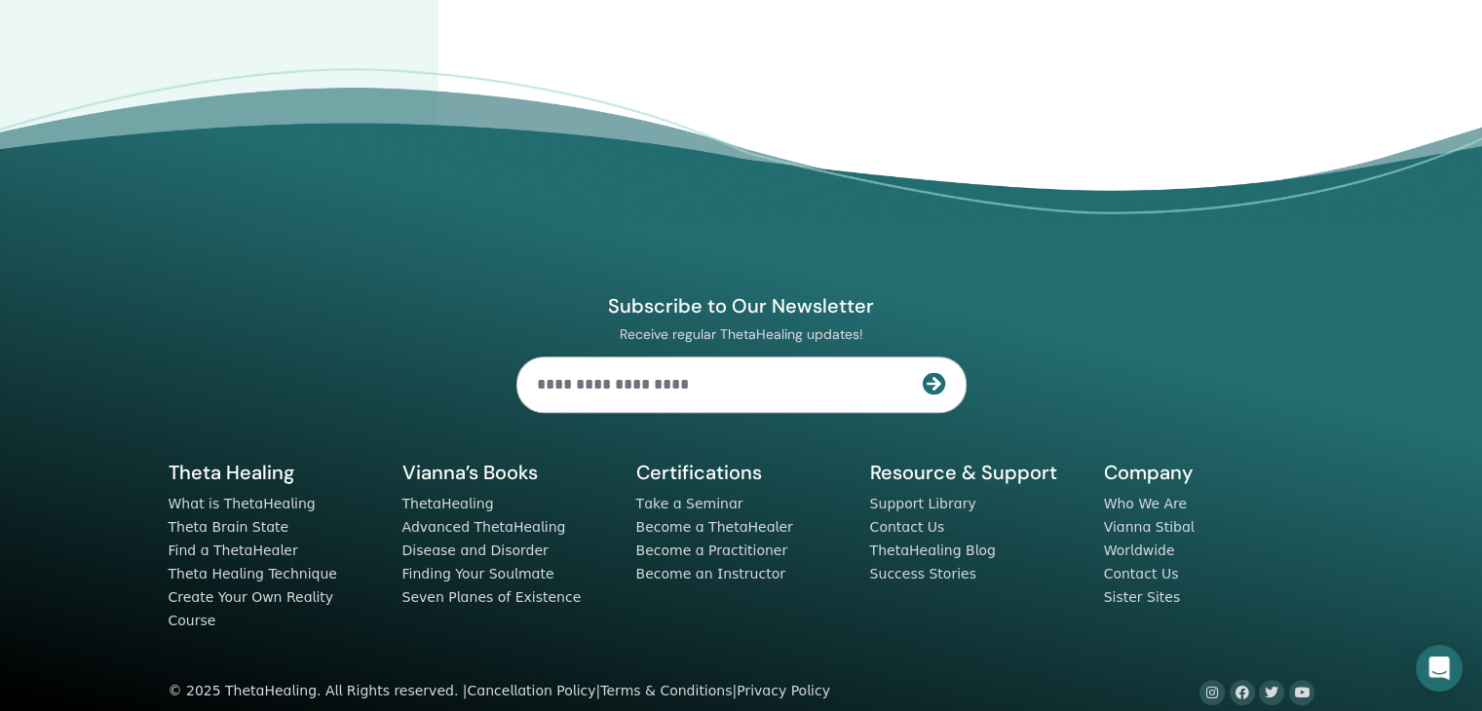
scroll to position [800, 0]
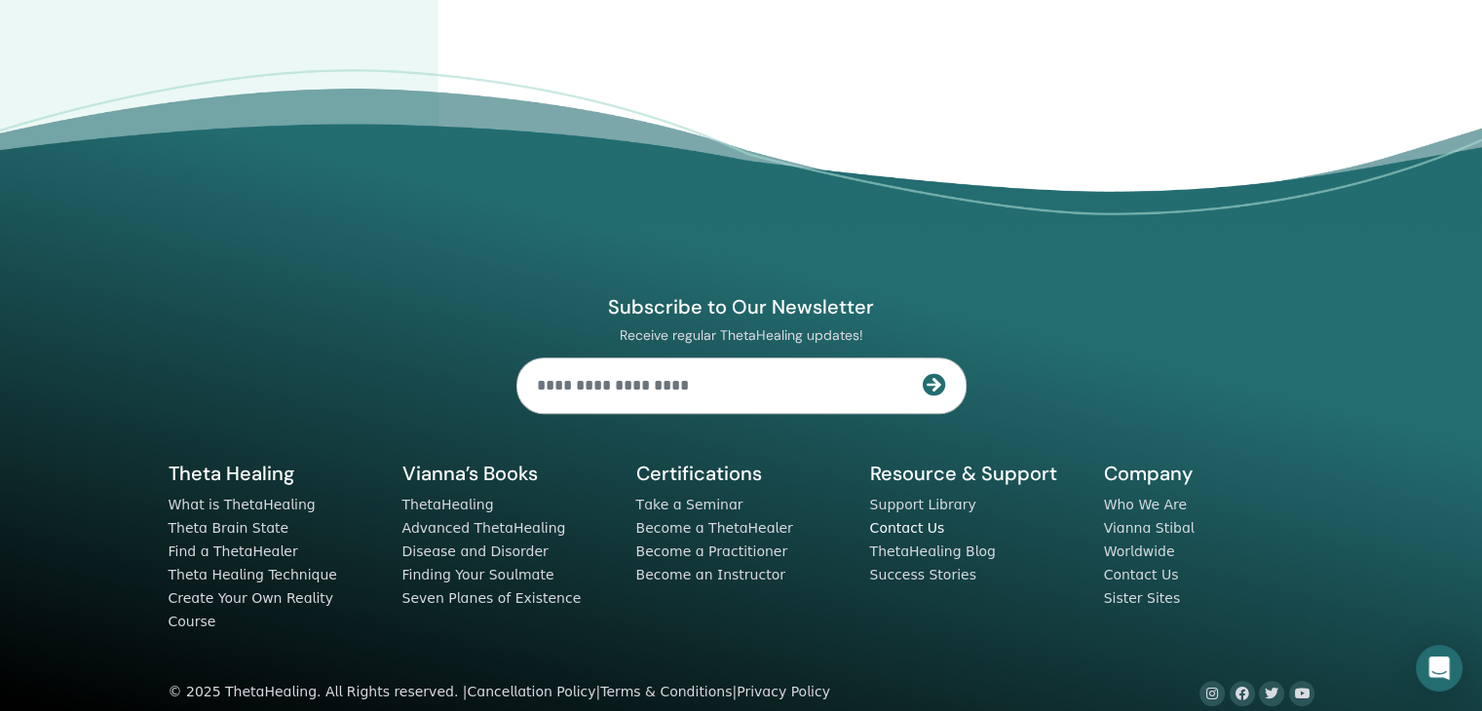
click at [889, 527] on link "Contact Us" at bounding box center [907, 528] width 75 height 16
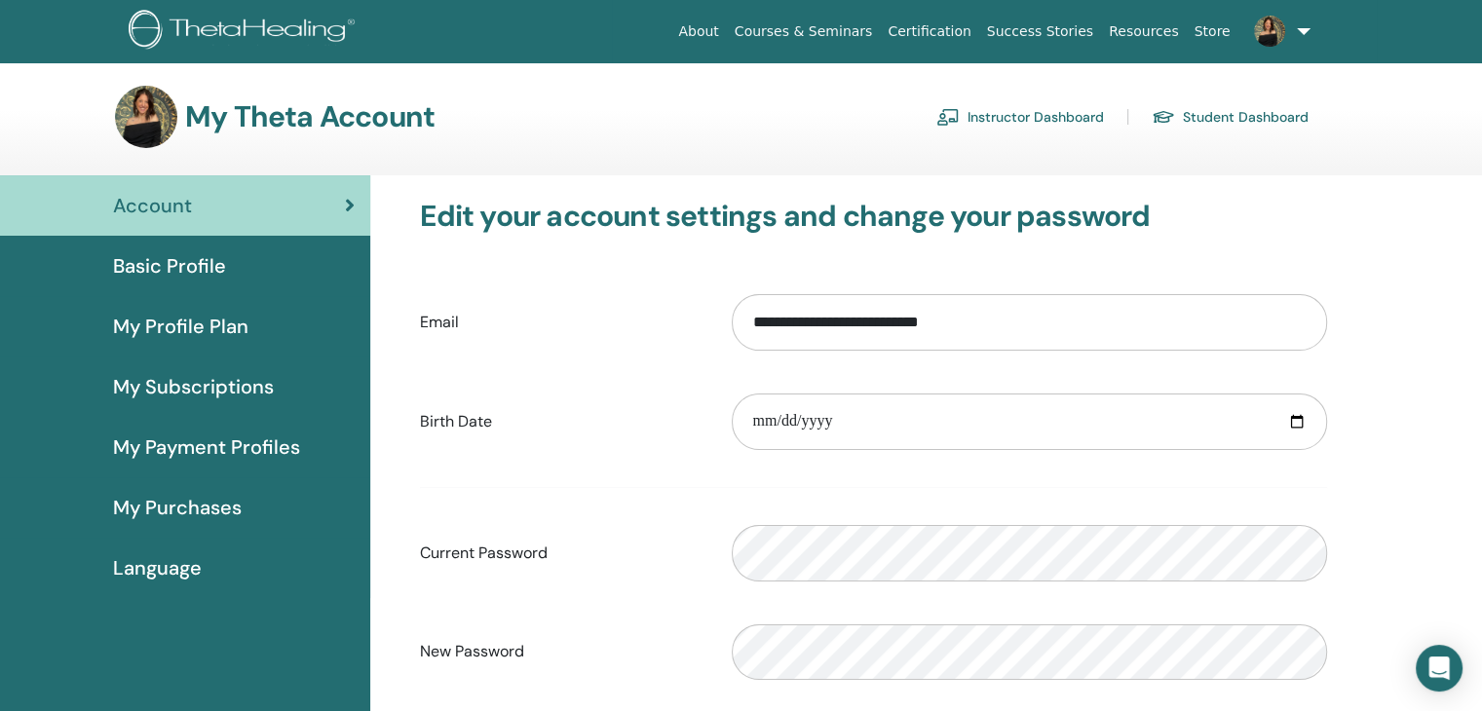
click at [1249, 114] on link "Student Dashboard" at bounding box center [1230, 116] width 157 height 31
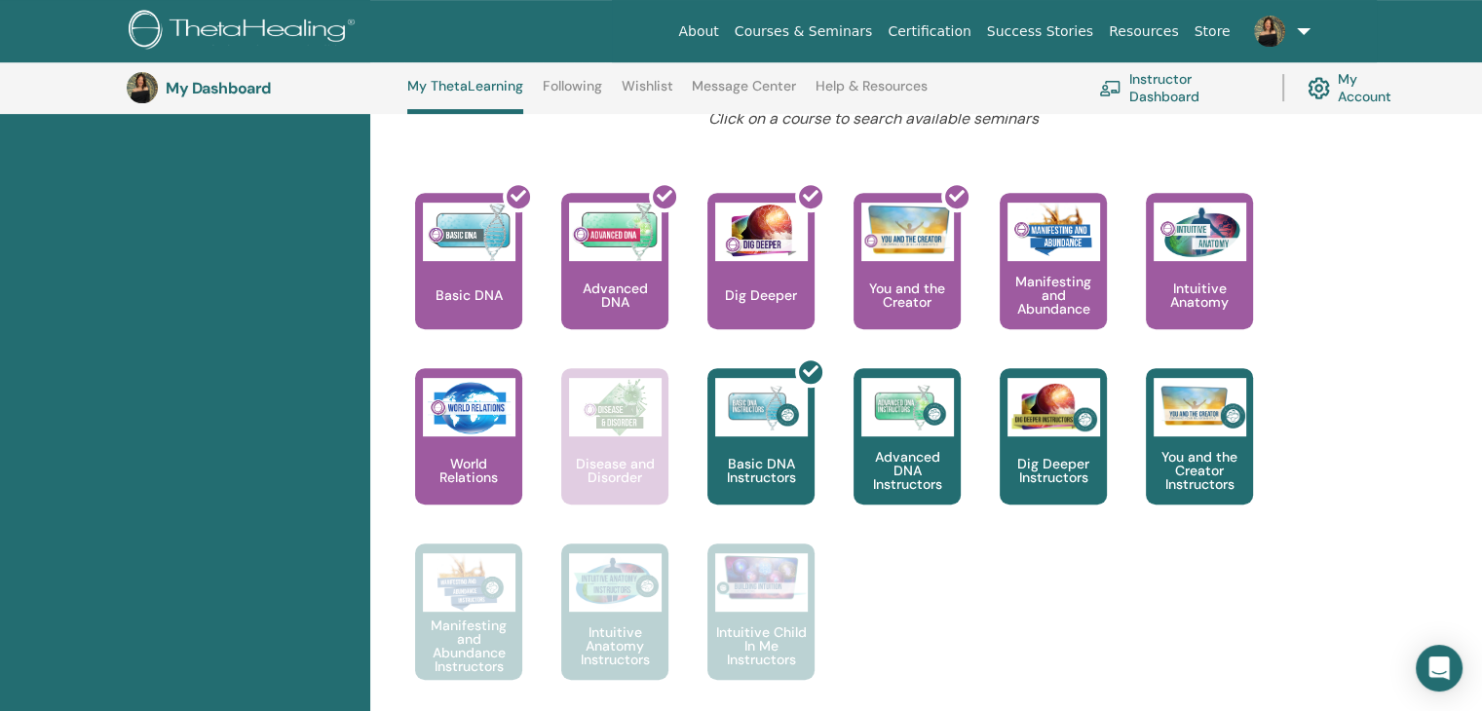
scroll to position [769, 0]
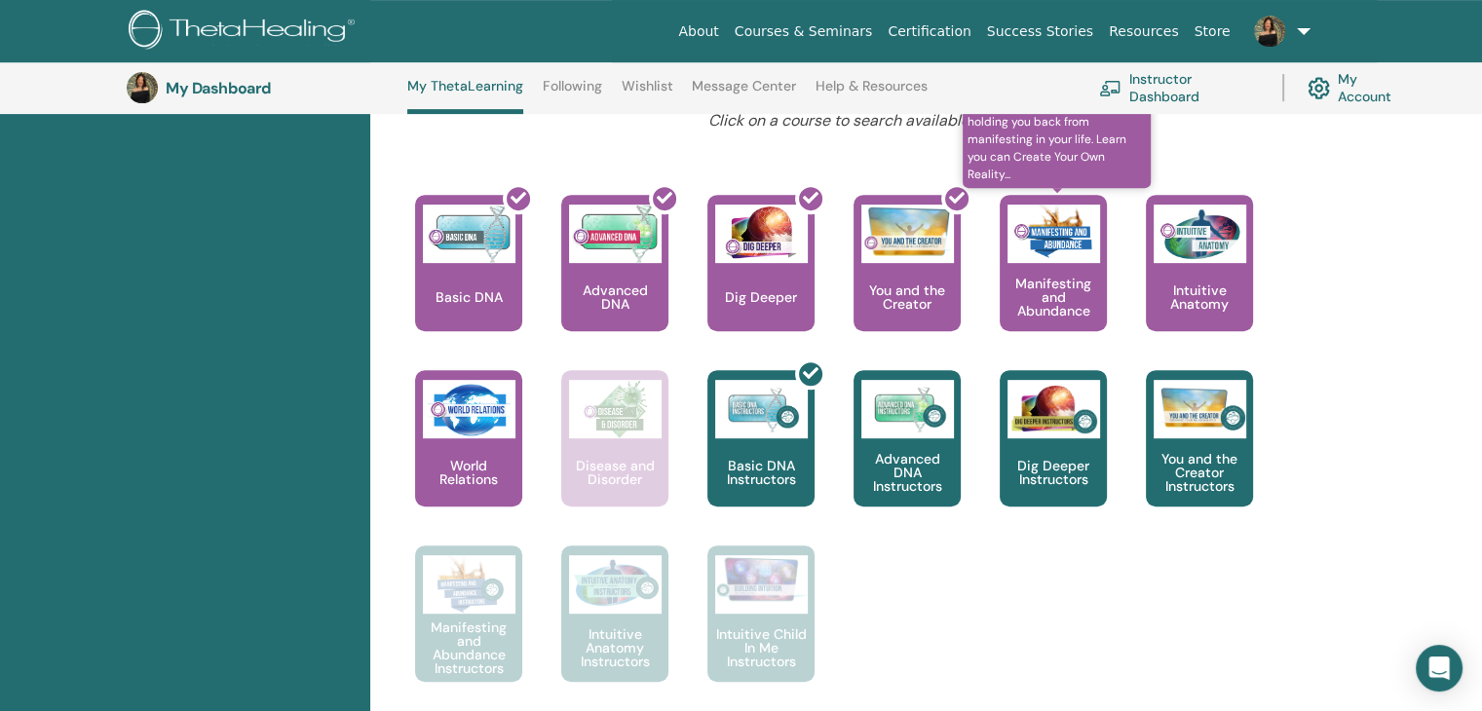
click at [1072, 230] on img at bounding box center [1054, 234] width 93 height 58
